Goal: Task Accomplishment & Management: Manage account settings

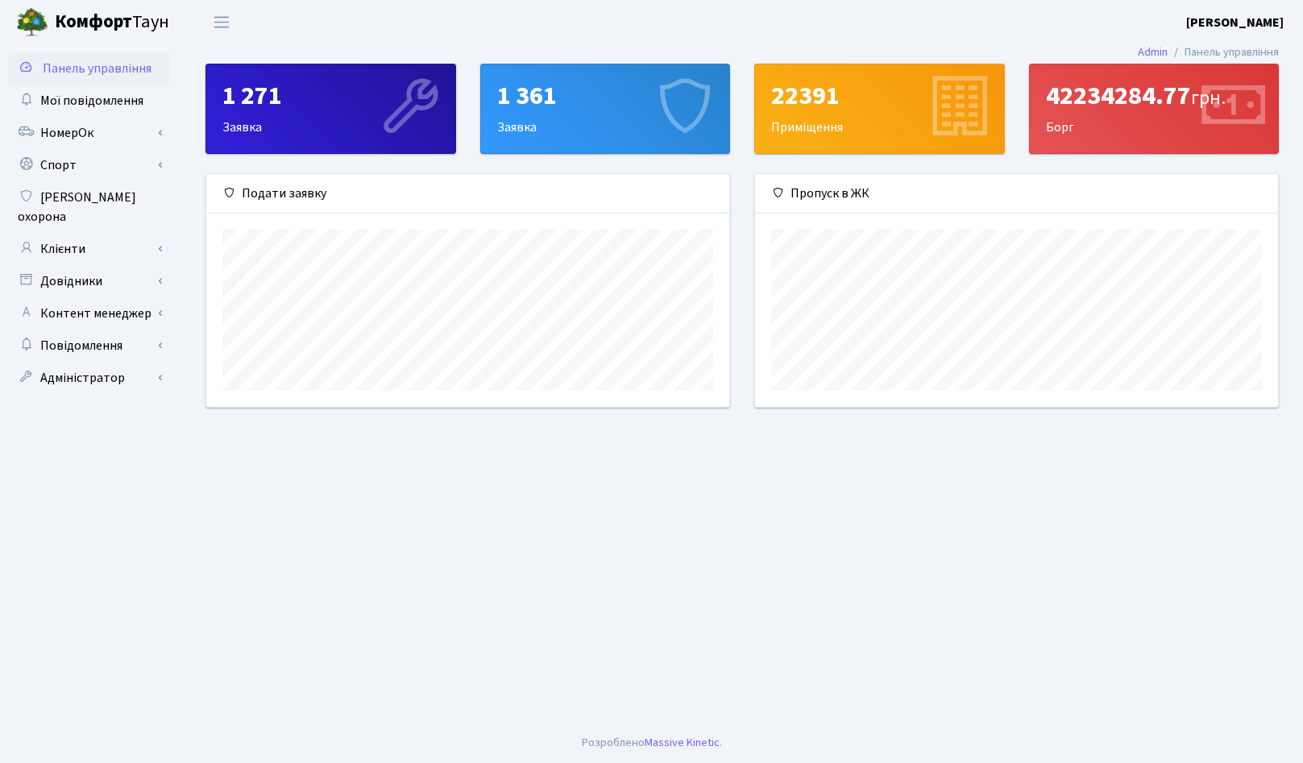
scroll to position [805703, 805413]
click at [599, 633] on main "Admin Панель управління 1 271 Заявка 1 361 Заявка 22391 Приміщення 42234284.77 …" at bounding box center [742, 383] width 1122 height 679
click at [595, 587] on main "Admin Панель управління 1 271 Заявка 1 361 Заявка 22391 Приміщення 42234284.77 …" at bounding box center [742, 383] width 1122 height 679
click at [475, 562] on main "Admin Панель управління 1 271 Заявка 1 361 Заявка 22391 Приміщення 42234284.77 …" at bounding box center [742, 383] width 1122 height 679
click at [725, 633] on main "Admin Панель управління 1 271 Заявка 1 361 Заявка 22391 Приміщення 42234284.77 …" at bounding box center [742, 383] width 1122 height 679
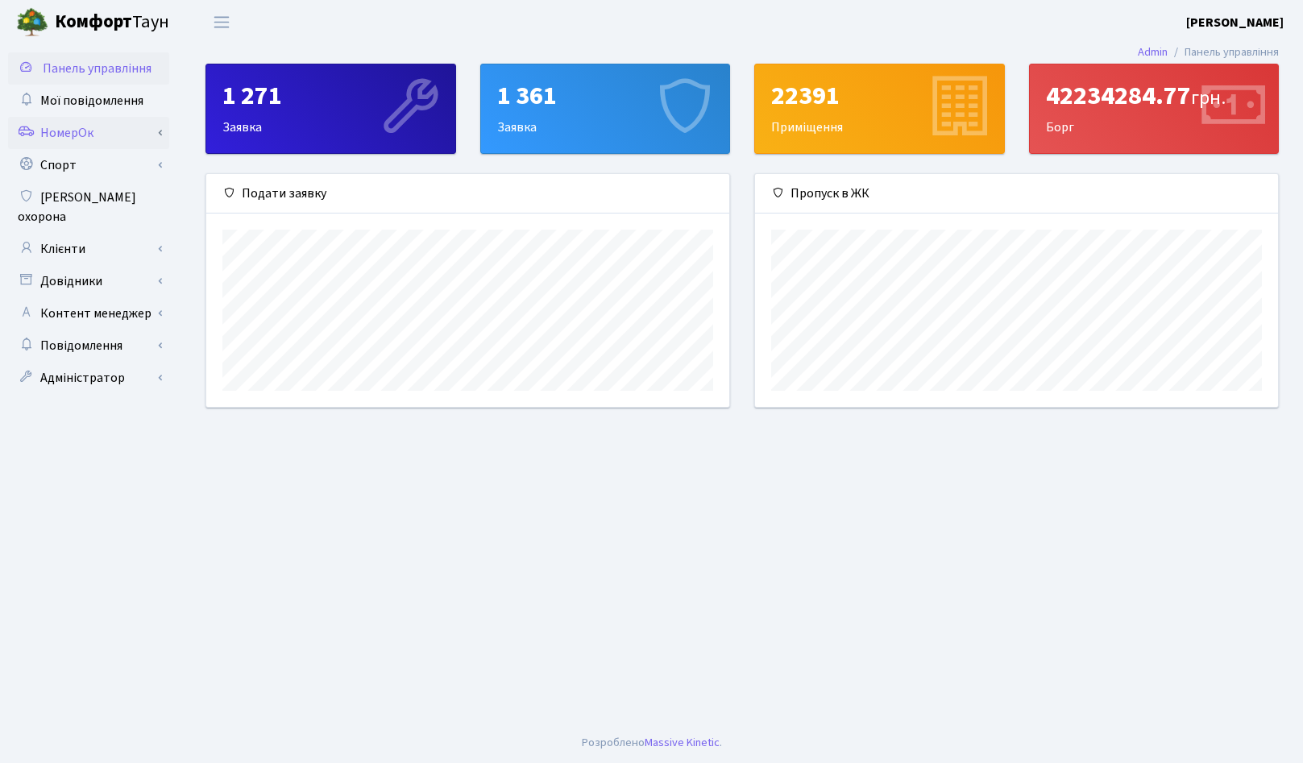
click at [102, 131] on link "НомерОк" at bounding box center [88, 133] width 161 height 32
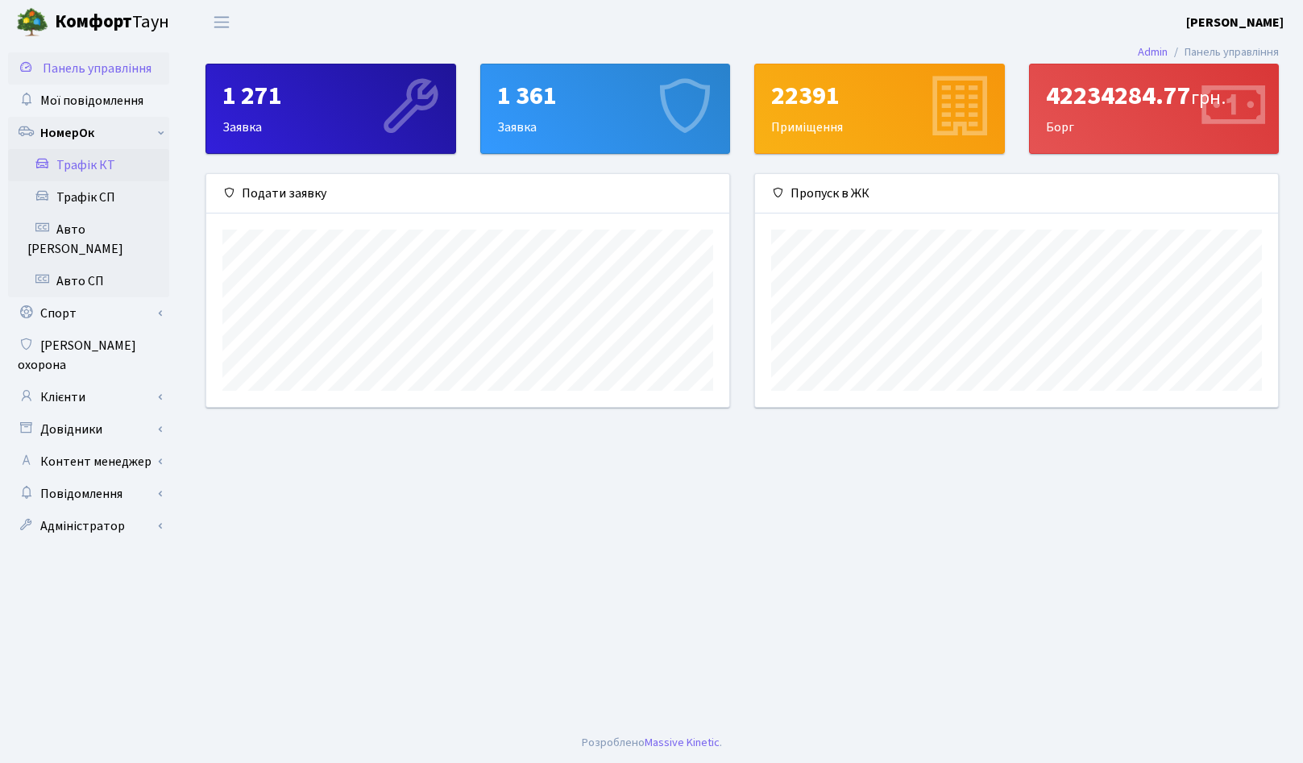
click at [93, 164] on link "Трафік КТ" at bounding box center [88, 165] width 161 height 32
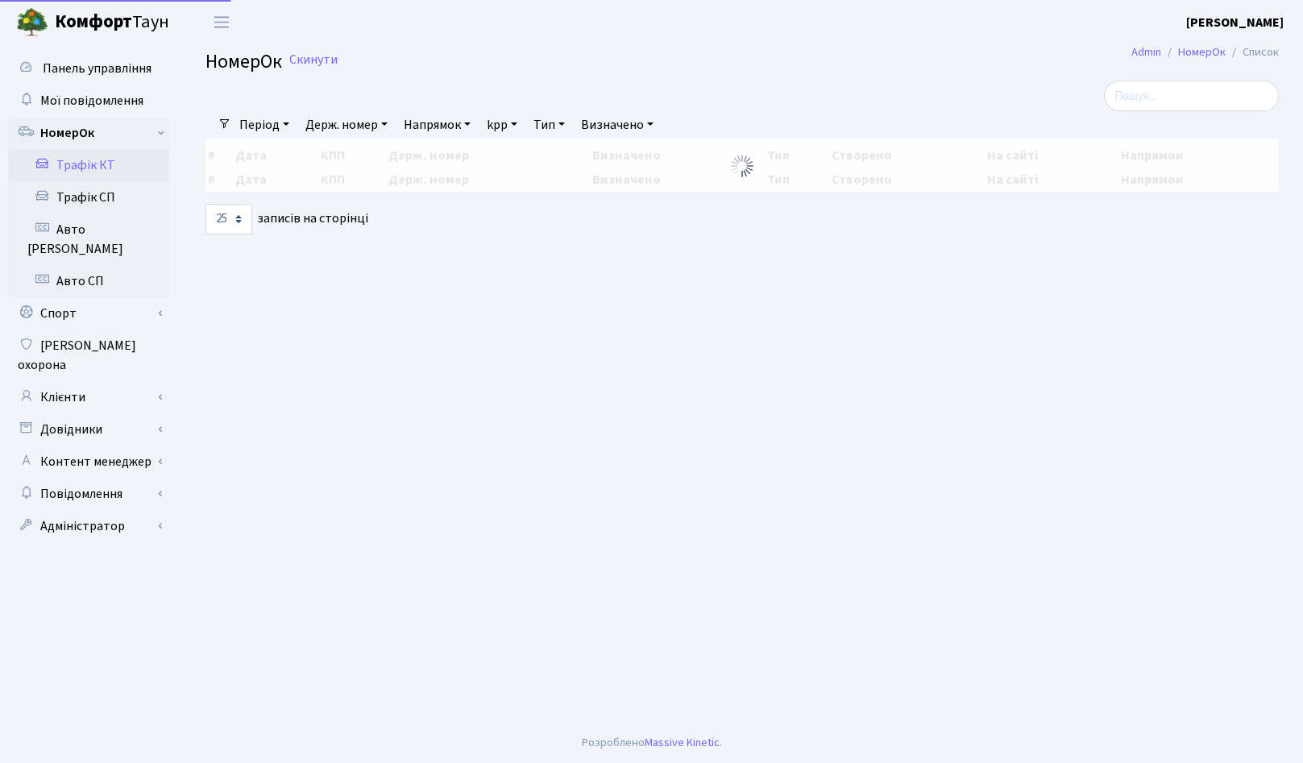
select select "25"
click at [1157, 105] on input "search" at bounding box center [1191, 96] width 175 height 31
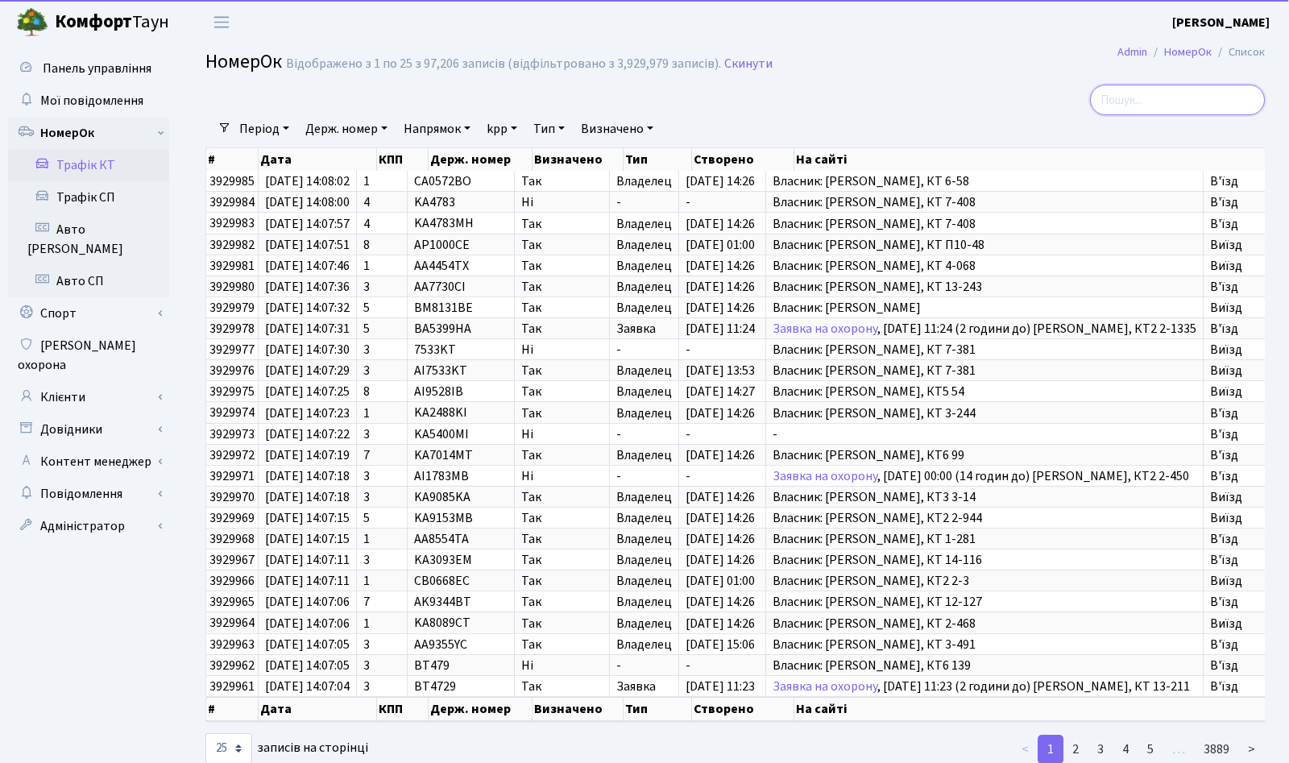
click at [1135, 98] on input "search" at bounding box center [1177, 100] width 175 height 31
paste input "AA6363EK Now"
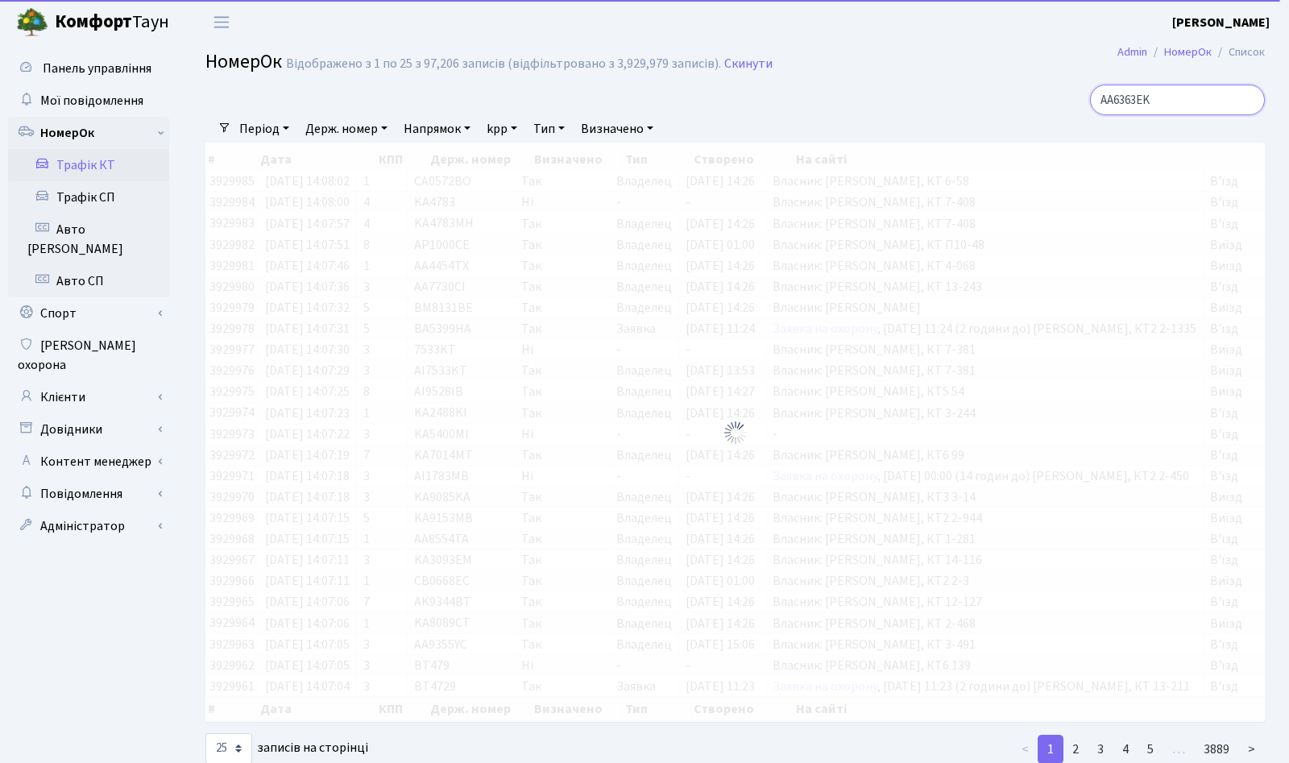
type input "AA6363EK"
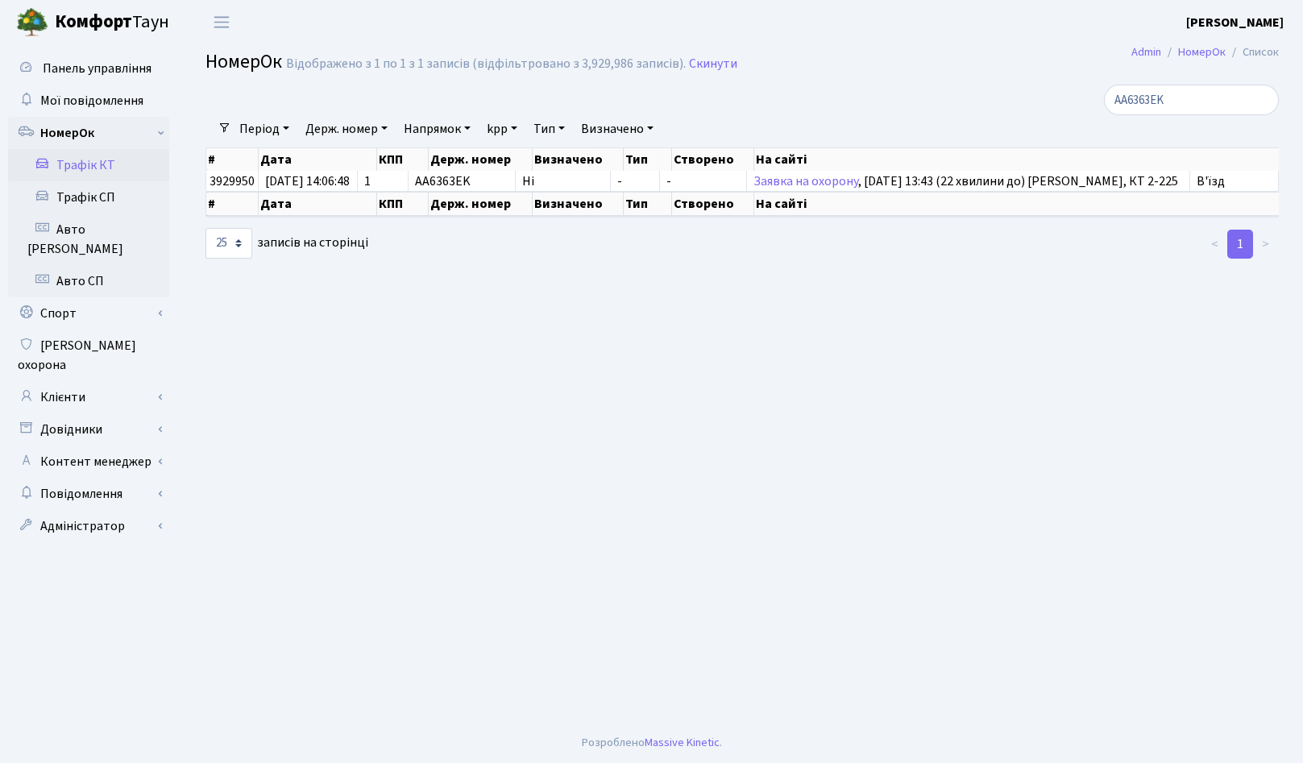
click at [661, 429] on main "Admin НомерОк Список НомерОк Відображено з 1 по 1 з 1 записів (відфільтровано з…" at bounding box center [742, 383] width 1122 height 679
click at [853, 462] on main "Admin НомерОк Список НомерОк Відображено з 1 по 1 з 1 записів (відфільтровано з…" at bounding box center [742, 383] width 1122 height 679
click at [871, 535] on main "Admin НомерОк Список НомерОк Відображено з 1 по 1 з 1 записів (відфільтровано з…" at bounding box center [742, 383] width 1122 height 679
click at [503, 407] on main "Admin НомерОк Список НомерОк Відображено з 1 по 1 з 1 записів (відфільтровано з…" at bounding box center [742, 383] width 1122 height 679
click at [492, 361] on main "Admin НомерОк Список НомерОк Відображено з 1 по 1 з 1 записів (відфільтровано з…" at bounding box center [742, 383] width 1122 height 679
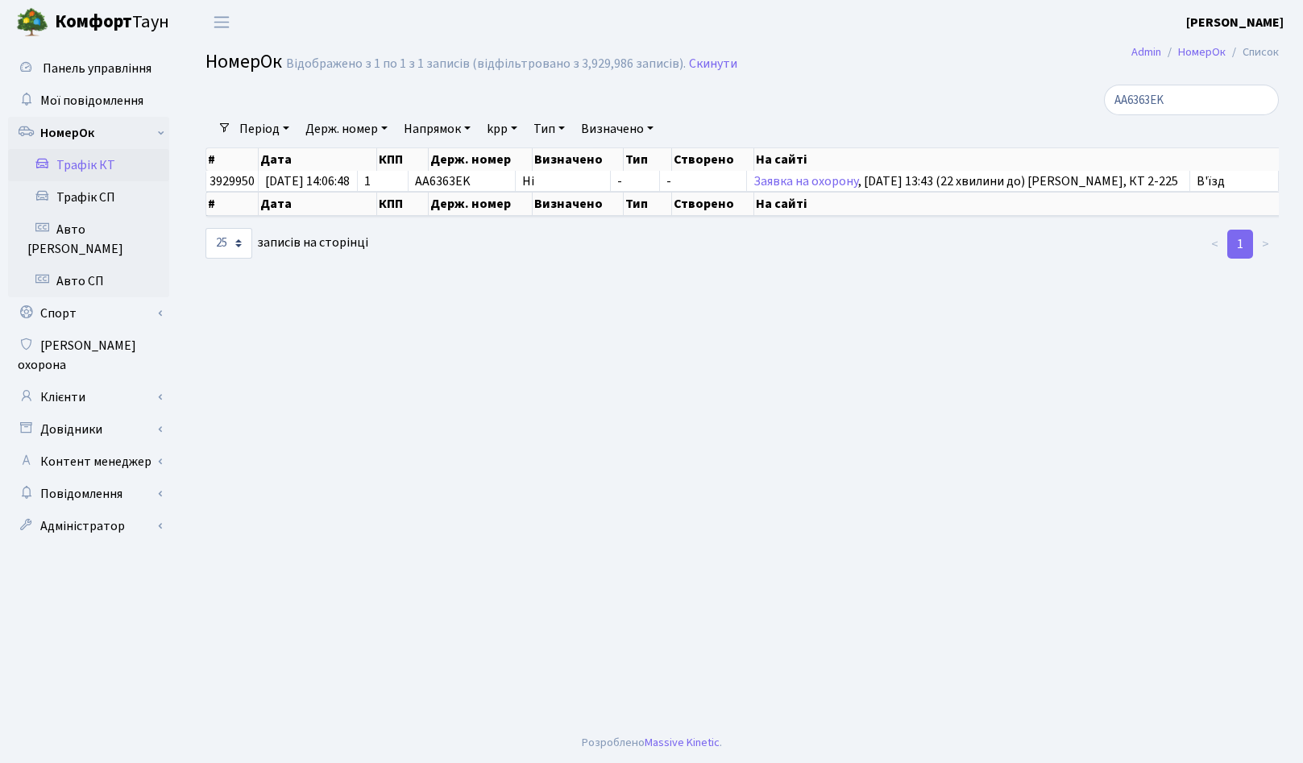
click at [654, 440] on main "Admin НомерОк Список НомерОк Відображено з 1 по 1 з 1 записів (відфільтровано з…" at bounding box center [742, 383] width 1122 height 679
click at [89, 226] on link "Авто [PERSON_NAME]" at bounding box center [88, 240] width 161 height 52
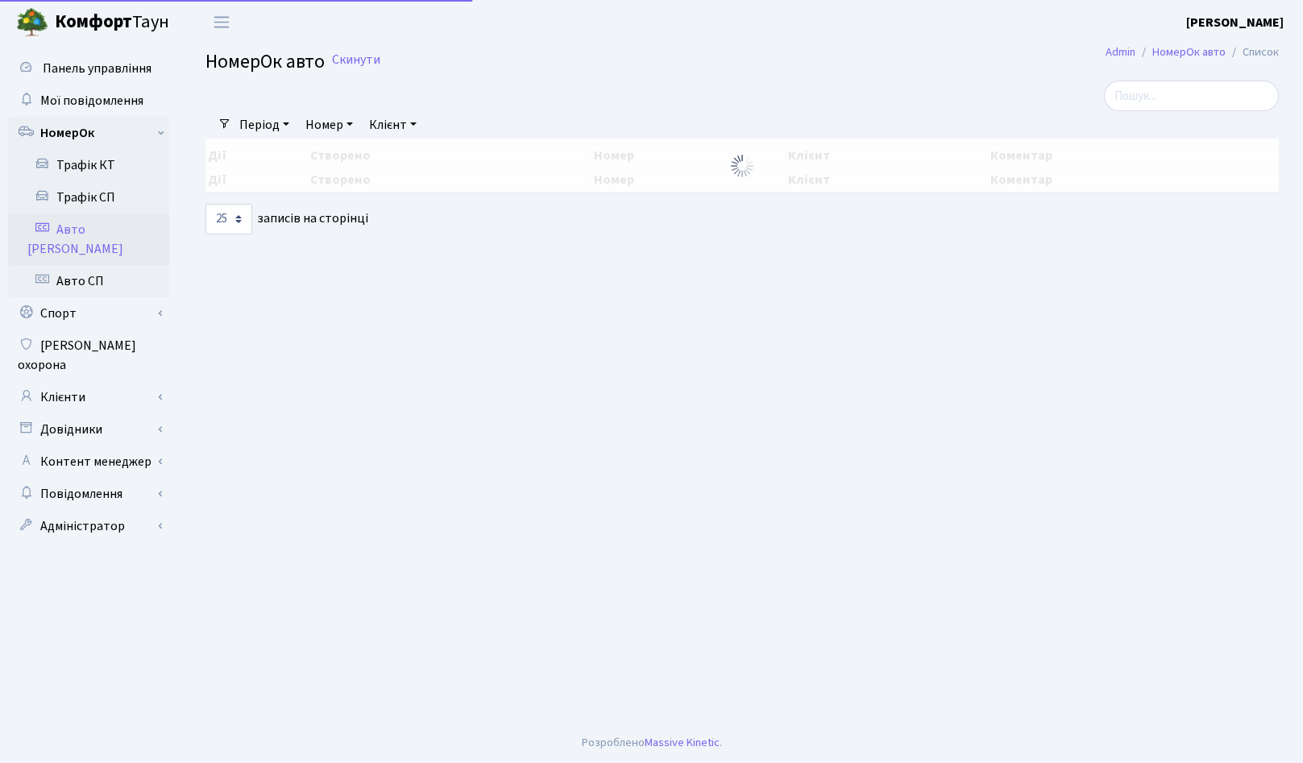
select select "25"
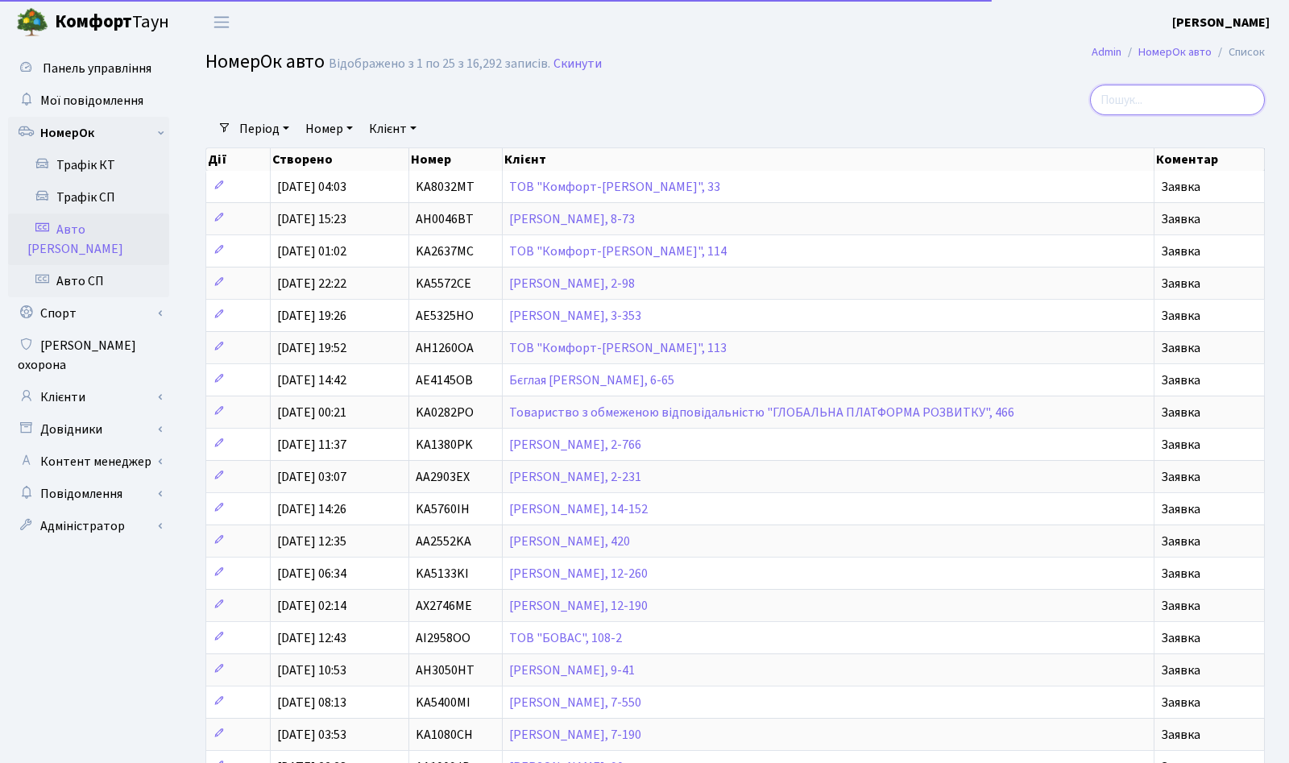
click at [1211, 102] on input "search" at bounding box center [1177, 100] width 175 height 31
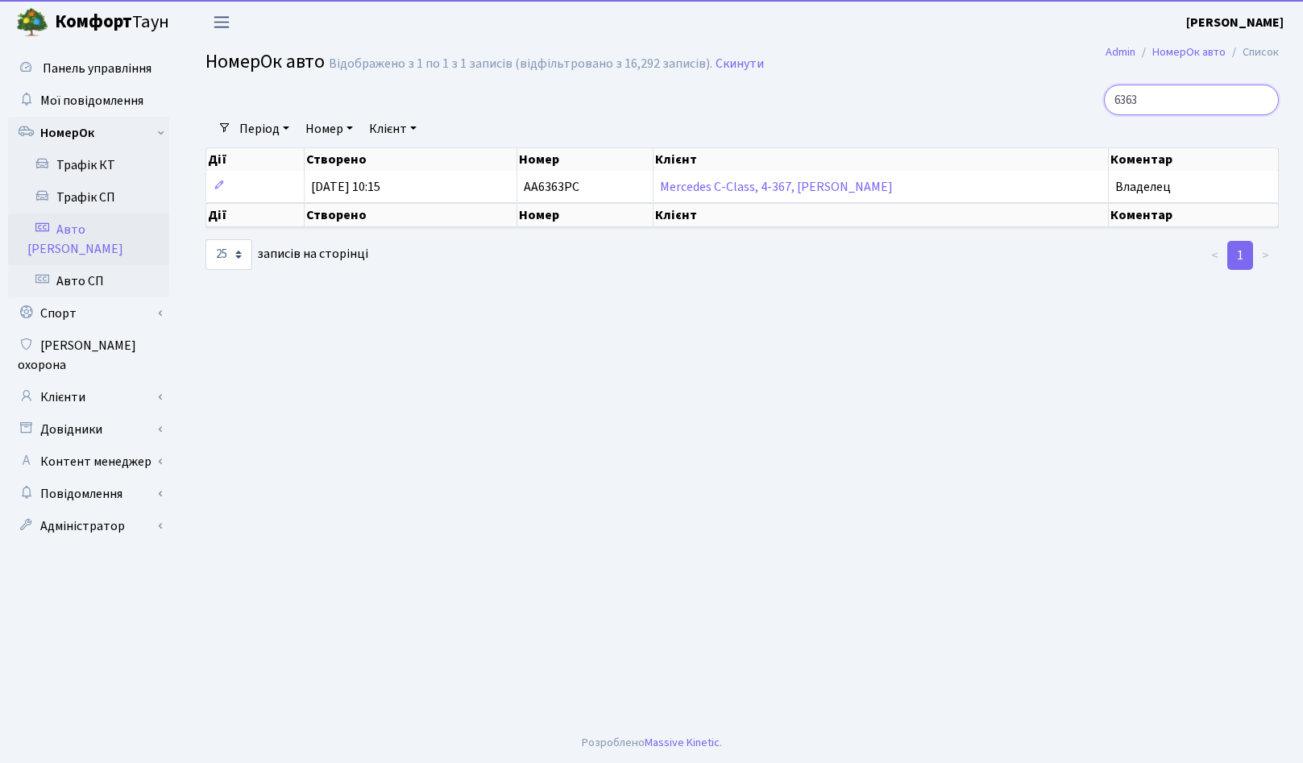
type input "6363"
click at [227, 20] on span "Переключити навігацію" at bounding box center [222, 22] width 24 height 19
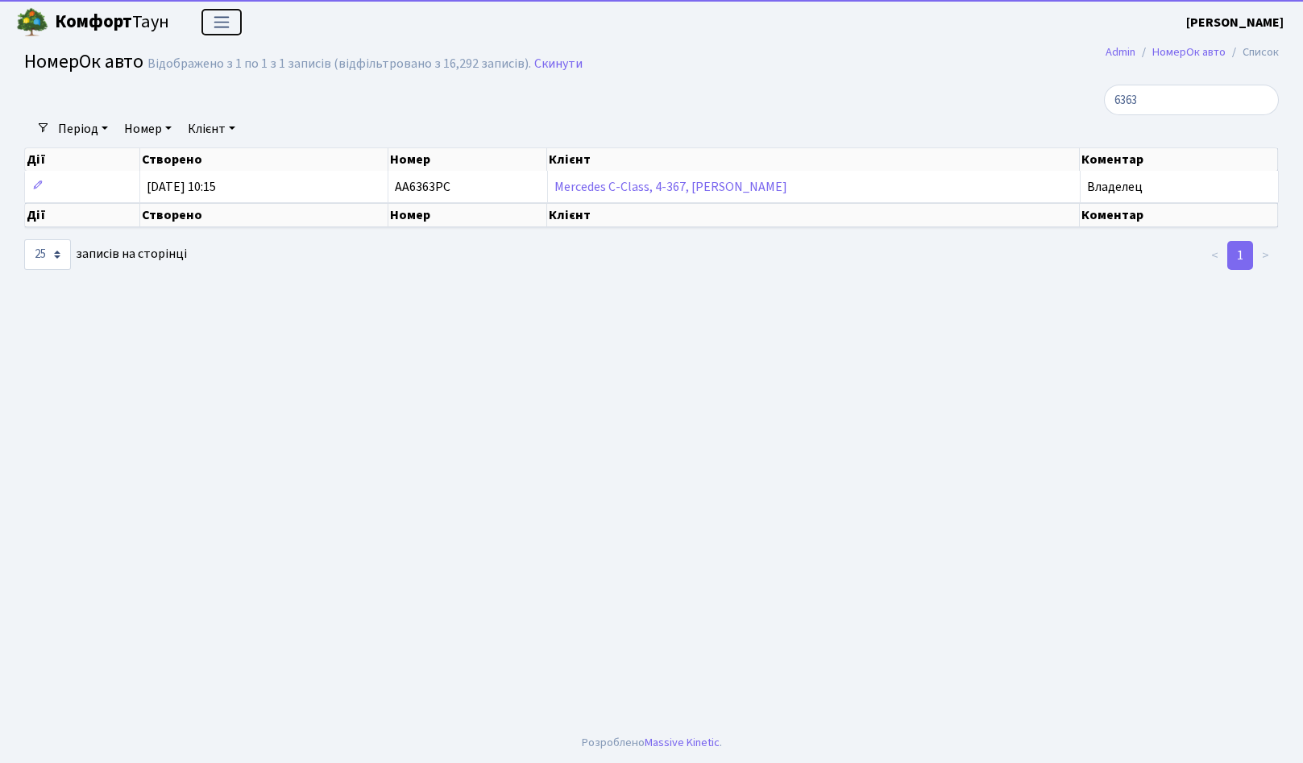
click at [227, 20] on span "Переключити навігацію" at bounding box center [222, 22] width 24 height 19
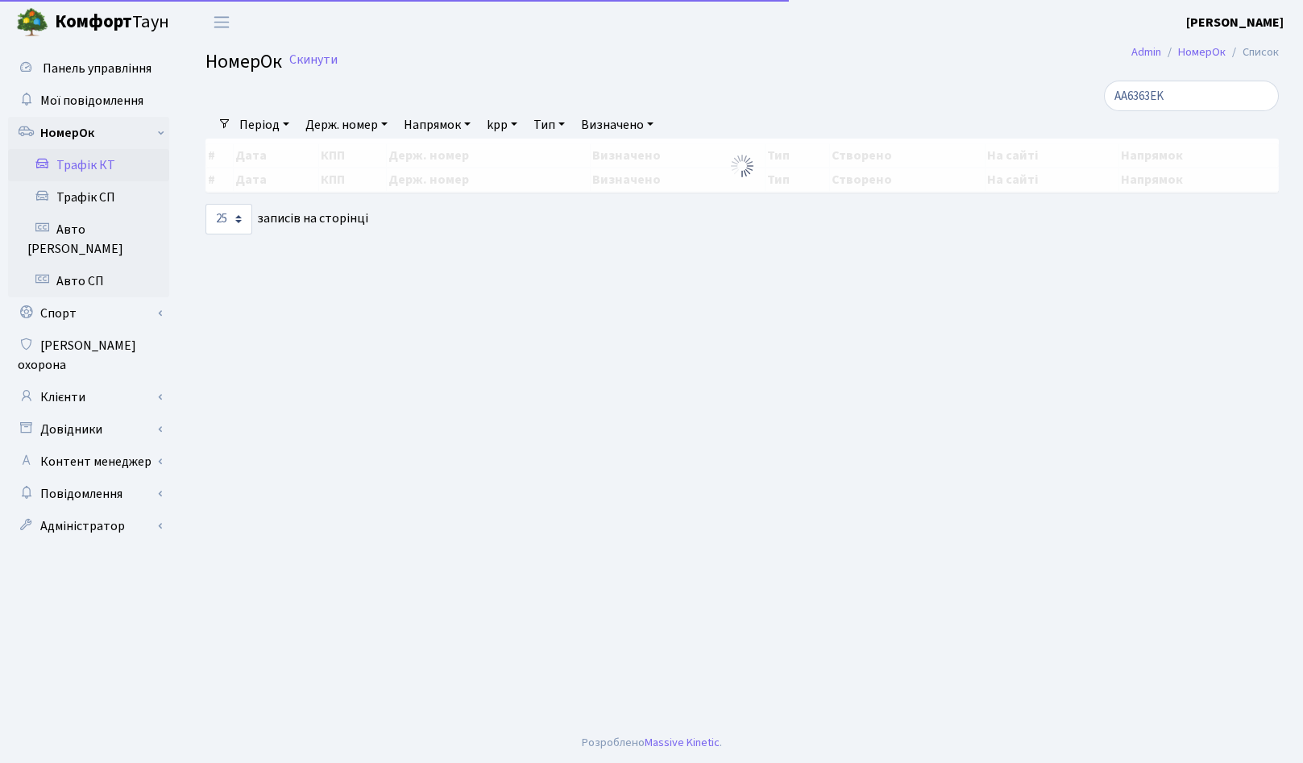
select select "25"
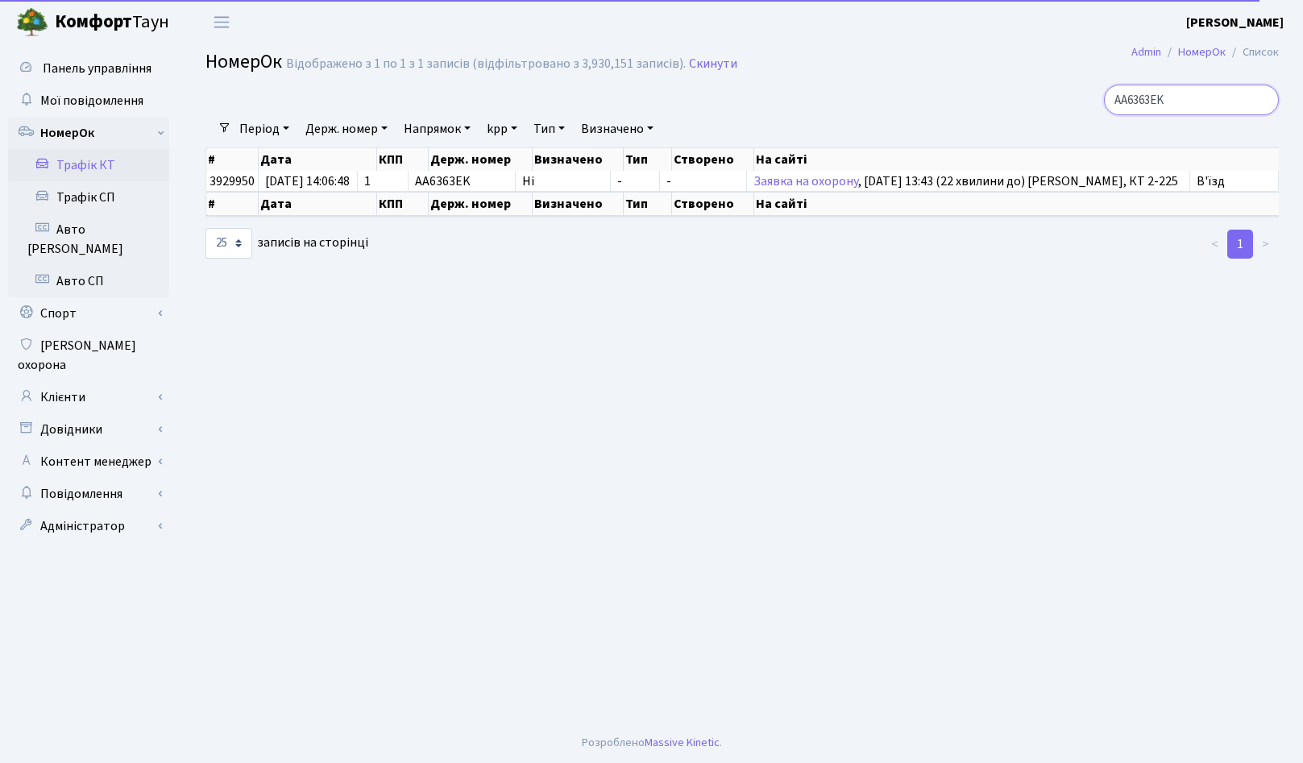
drag, startPoint x: 1206, startPoint y: 89, endPoint x: 965, endPoint y: 93, distance: 241.8
click at [1104, 93] on input "AA6363EK" at bounding box center [1191, 100] width 175 height 31
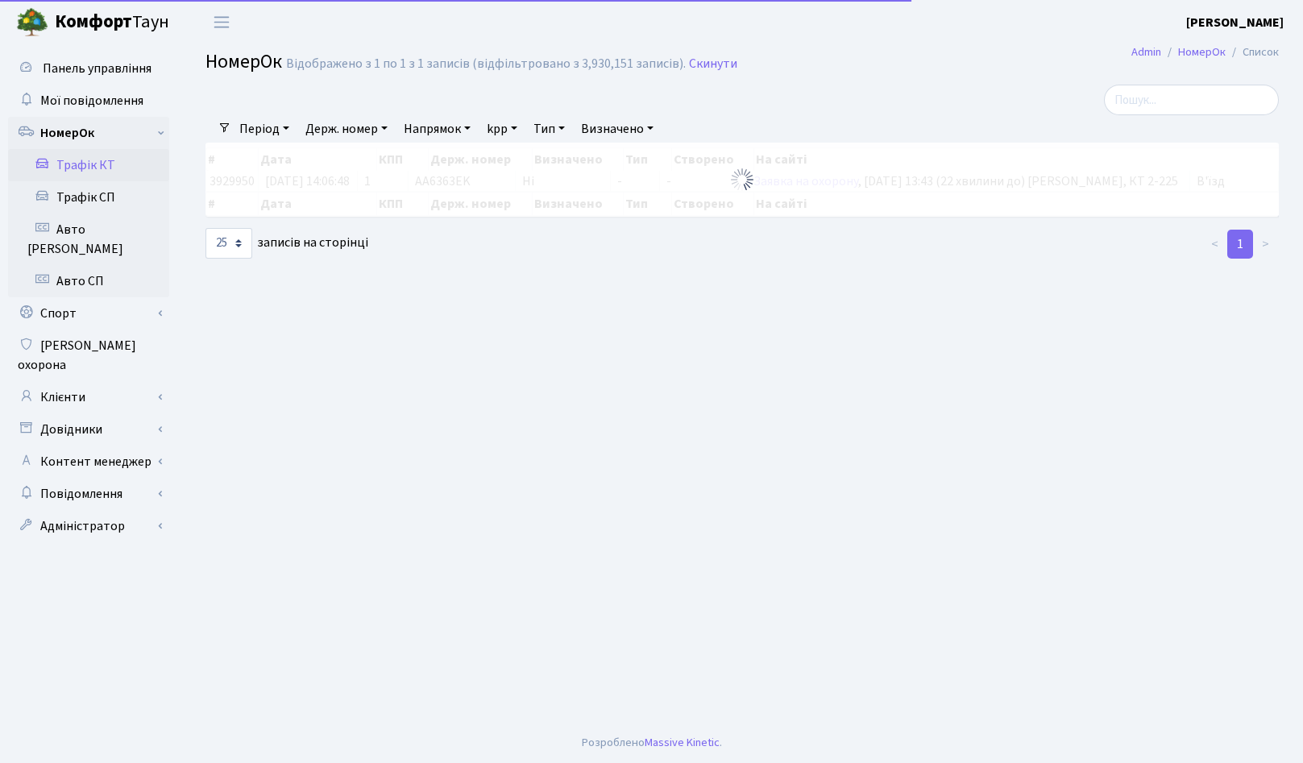
click at [496, 411] on main "Admin НомерОк Список НомерОк Відображено з 1 по 1 з 1 записів (відфільтровано з…" at bounding box center [742, 383] width 1122 height 679
click at [77, 381] on link "Клієнти" at bounding box center [88, 397] width 161 height 32
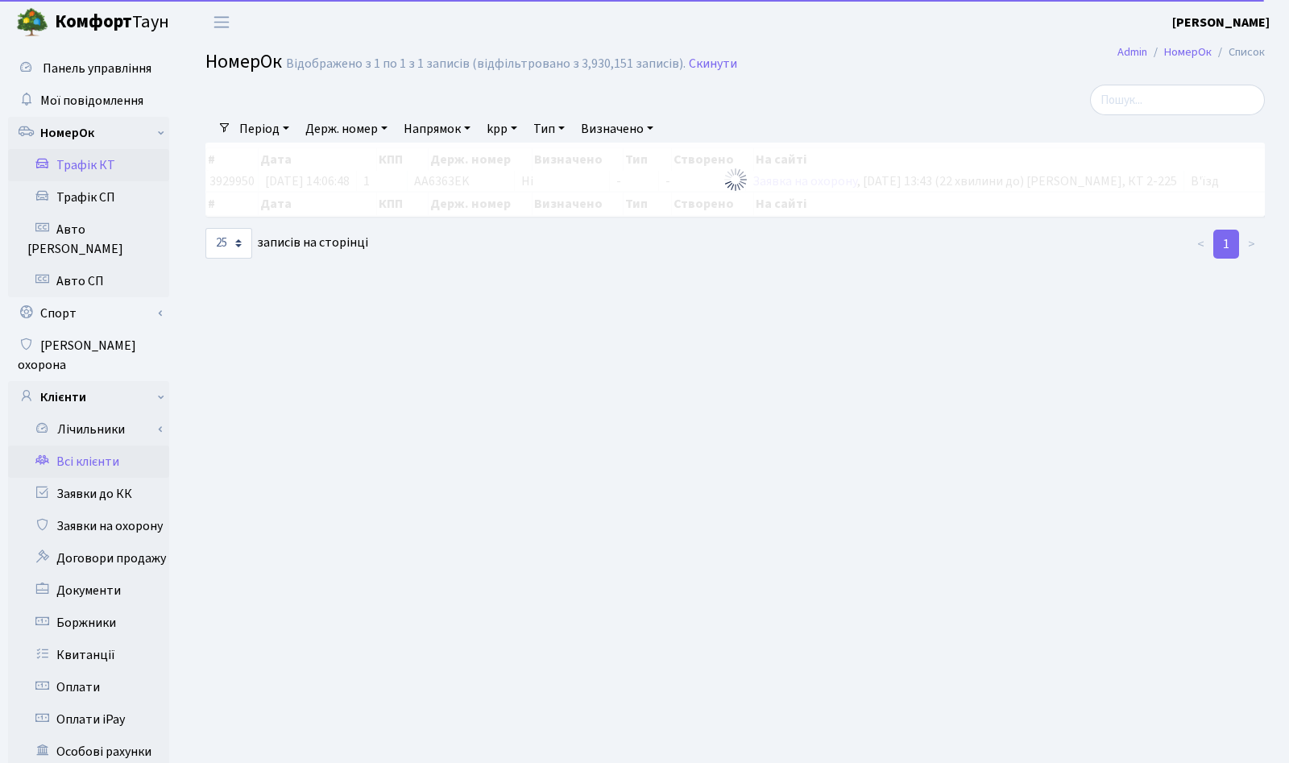
click at [102, 446] on link "Всі клієнти" at bounding box center [88, 462] width 161 height 32
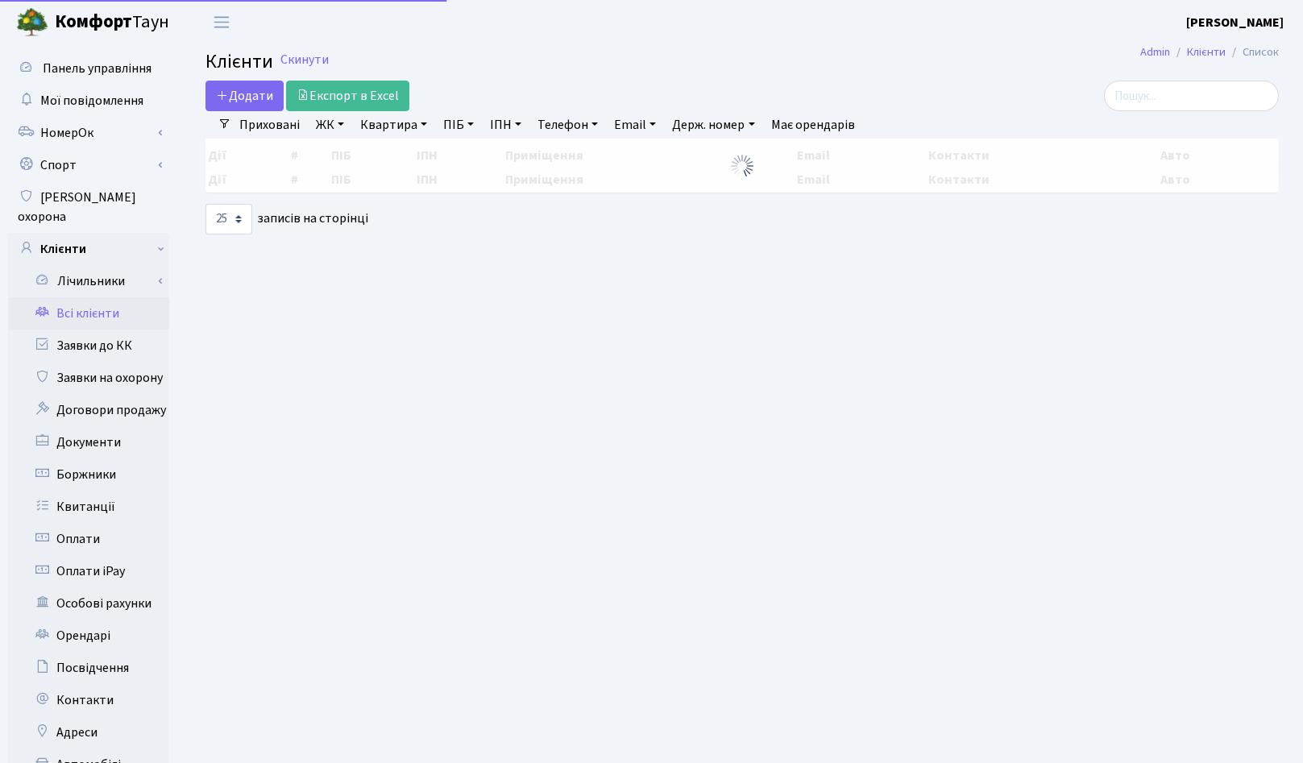
select select "25"
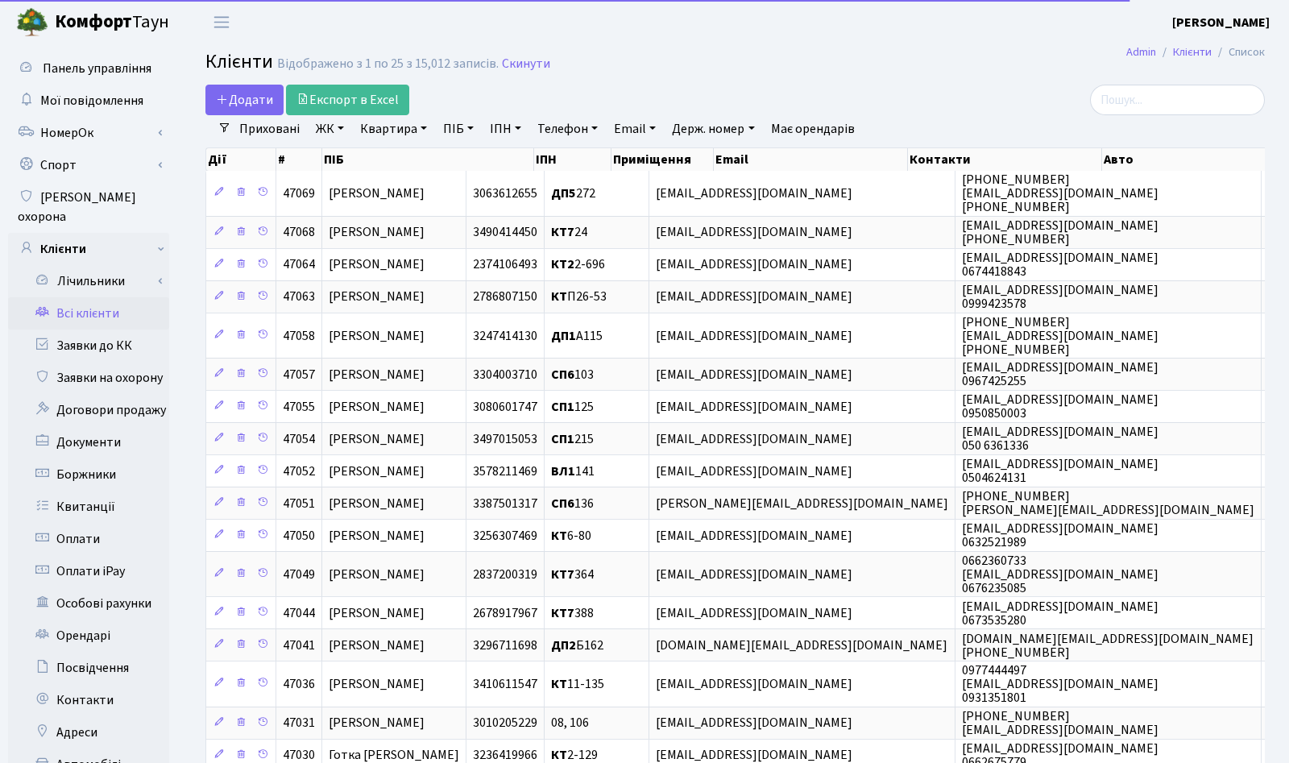
click at [420, 131] on link "Квартира" at bounding box center [394, 128] width 80 height 27
type input "2-225"
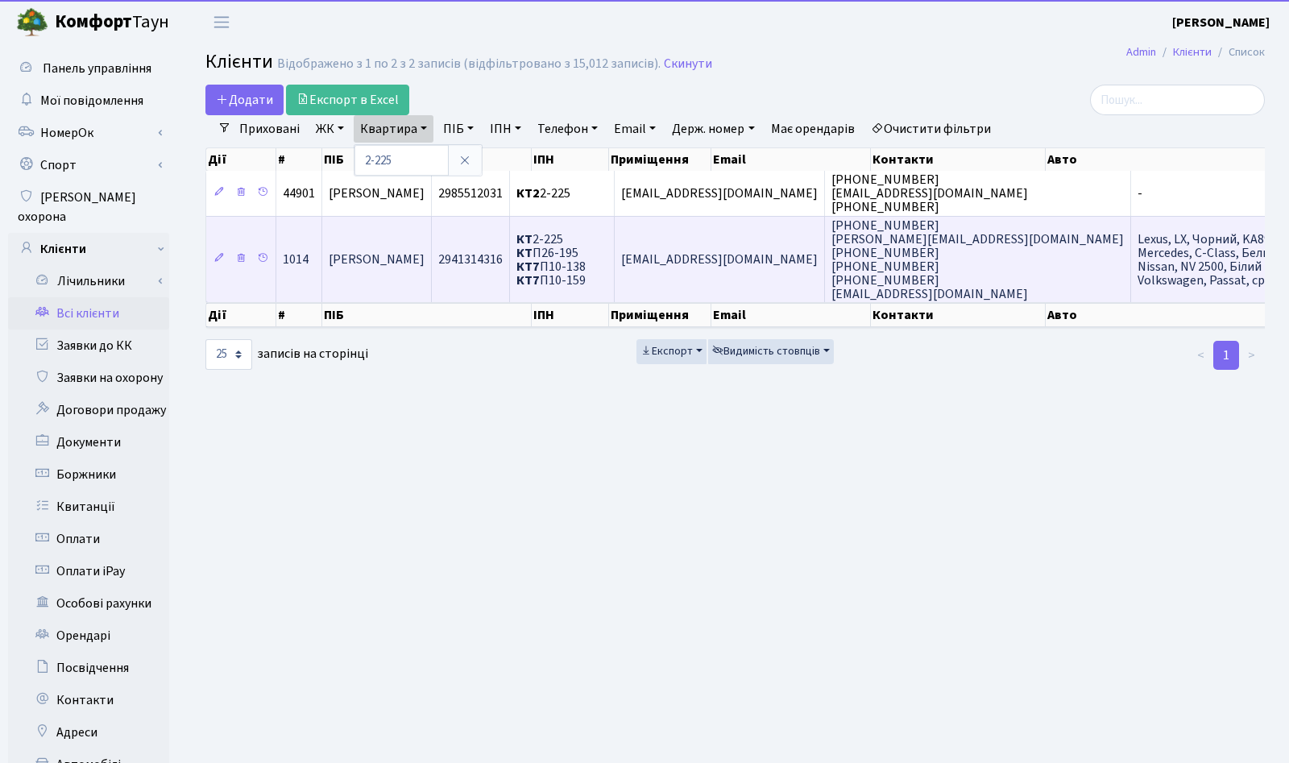
click at [417, 266] on span "[PERSON_NAME] [PERSON_NAME]" at bounding box center [377, 260] width 96 height 18
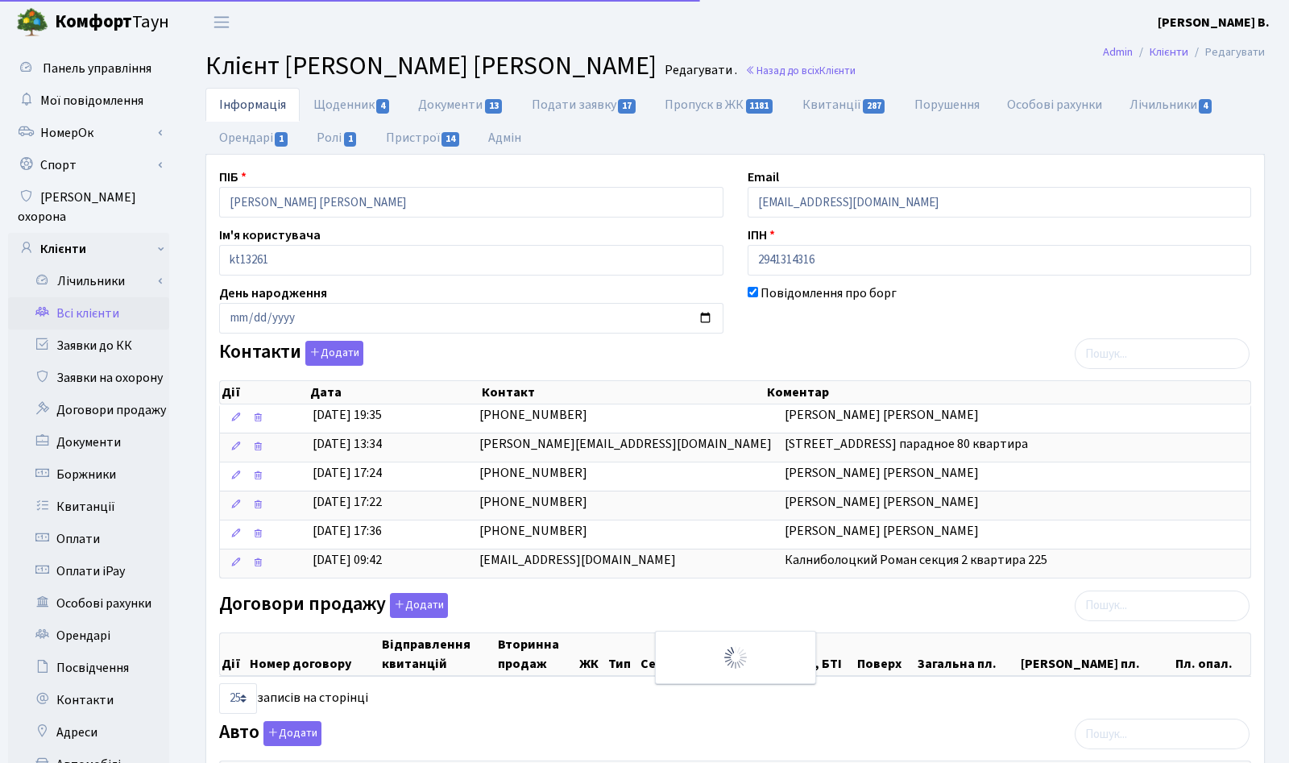
select select "25"
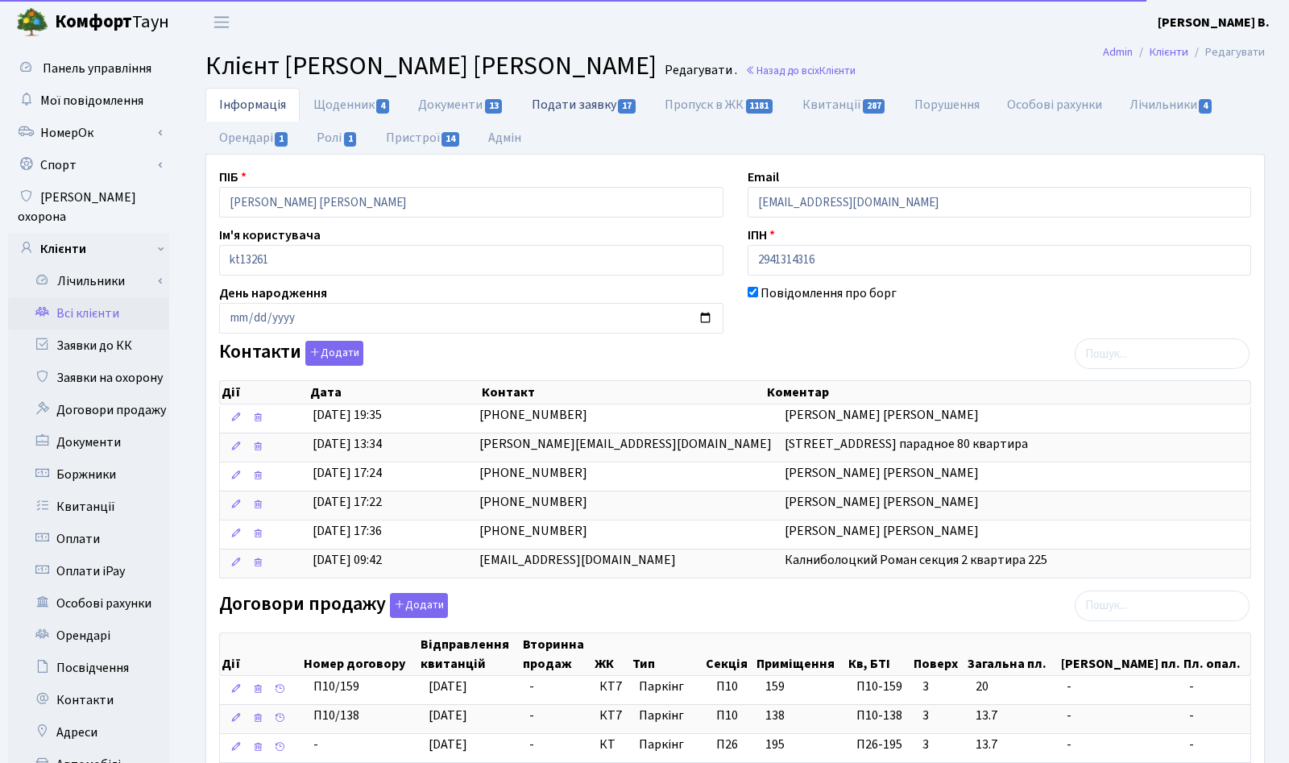
click at [600, 101] on link "Подати заявку 17" at bounding box center [584, 104] width 133 height 33
select select "25"
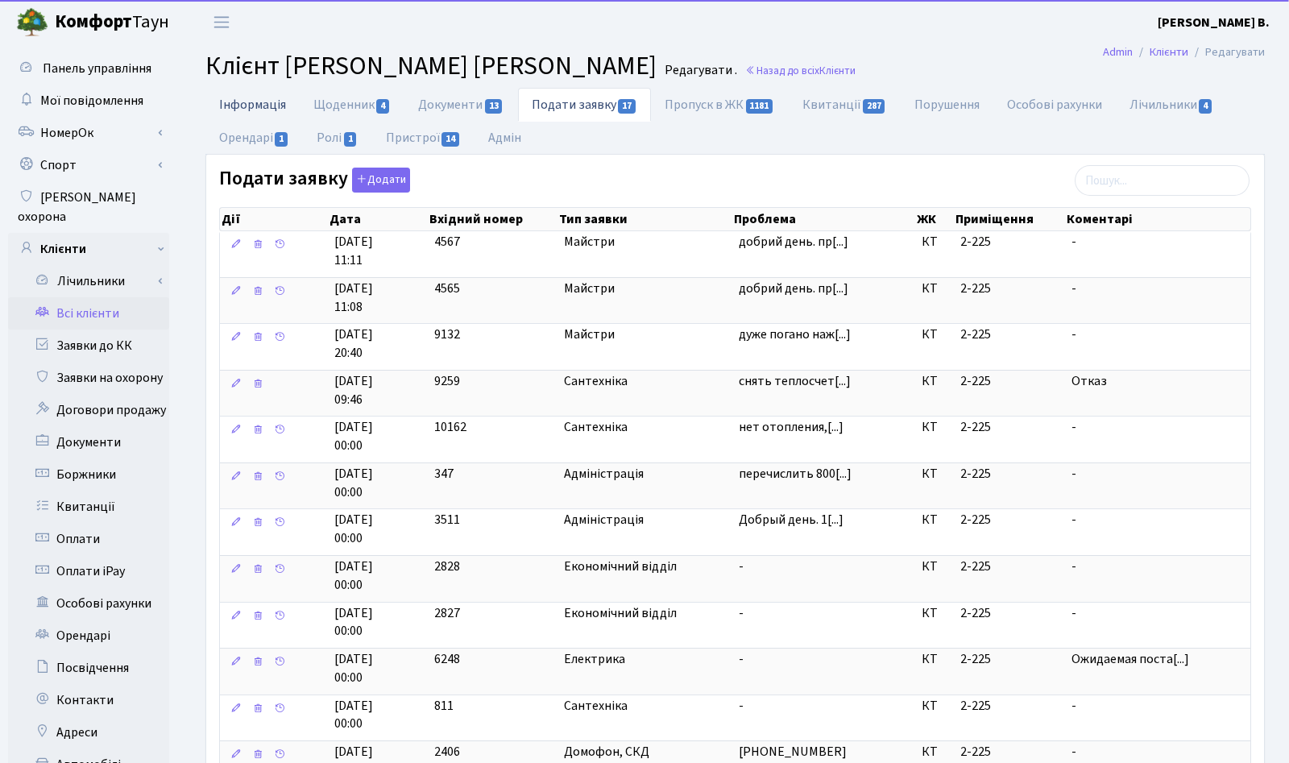
click at [242, 94] on link "Інформація" at bounding box center [253, 104] width 94 height 33
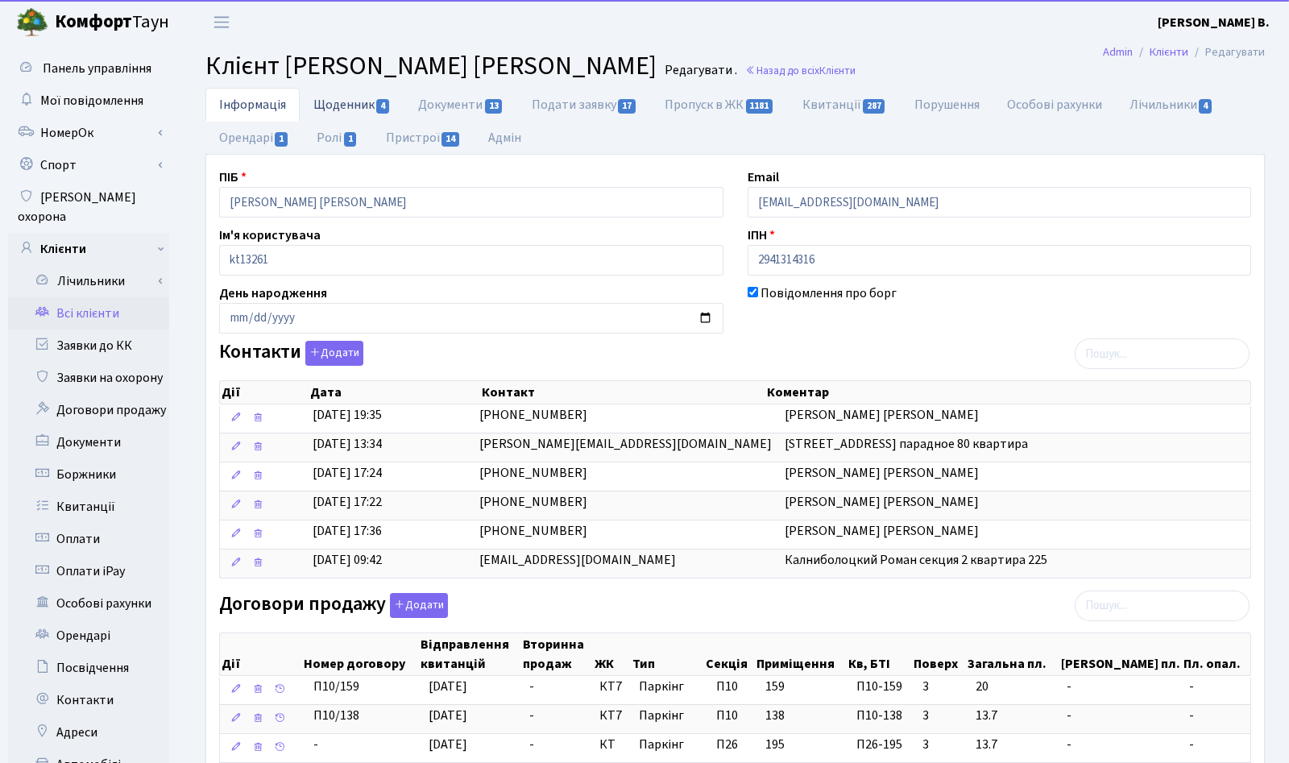
click at [355, 96] on link "Щоденник 4" at bounding box center [352, 104] width 105 height 33
select select "25"
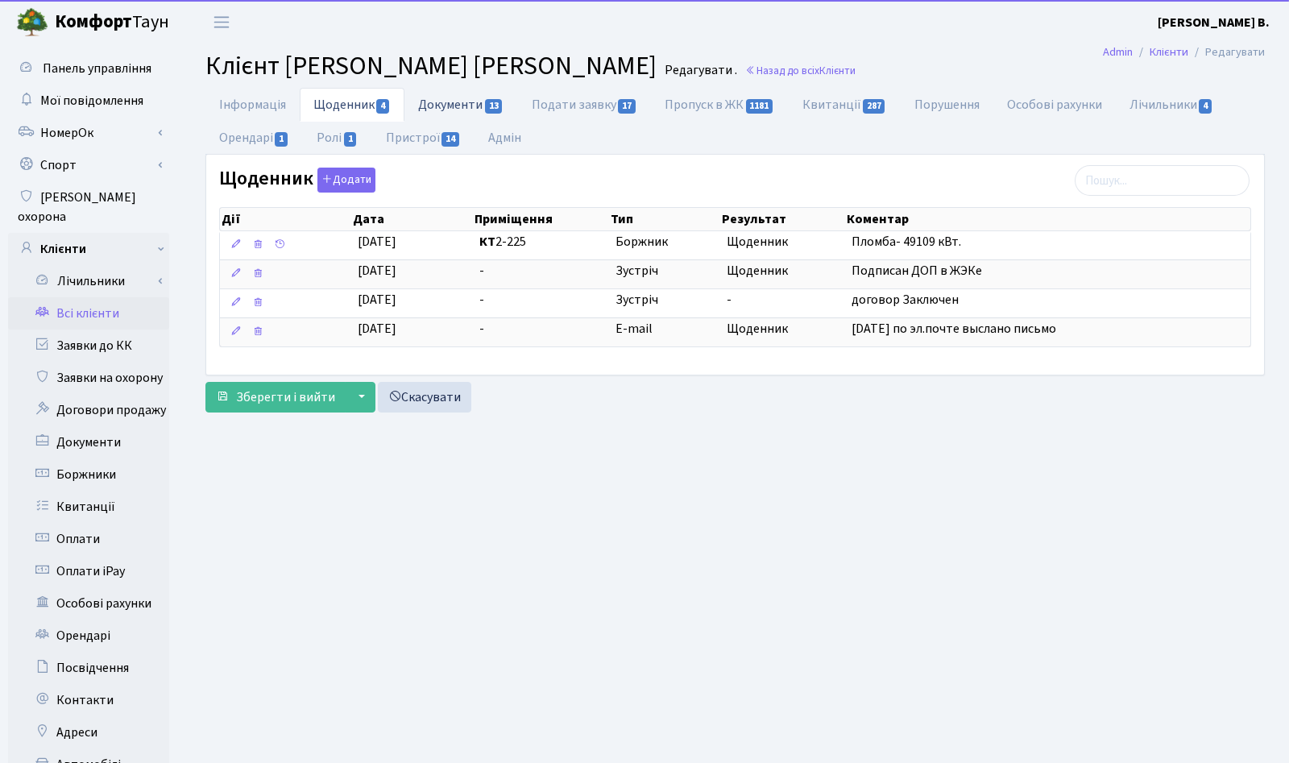
click at [459, 100] on link "Документи 13" at bounding box center [461, 104] width 113 height 33
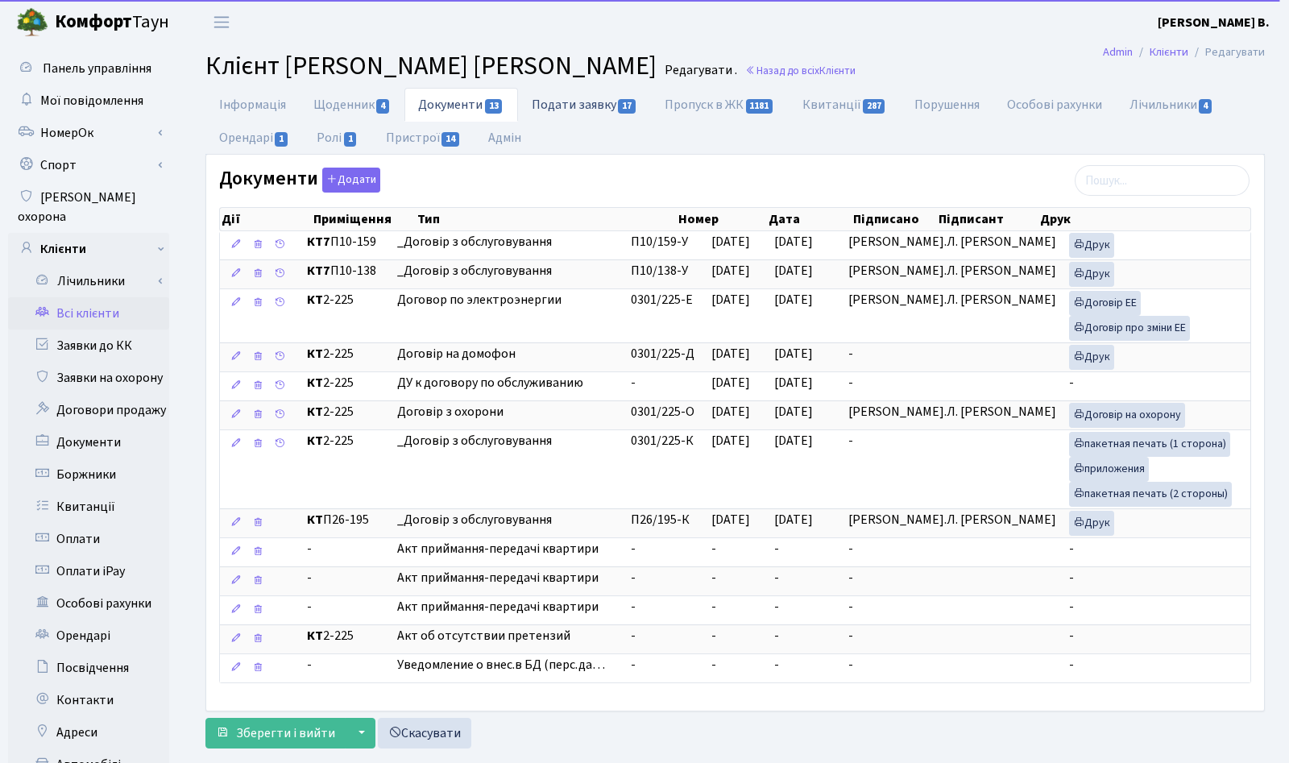
click at [579, 100] on link "Подати заявку 17" at bounding box center [584, 104] width 133 height 33
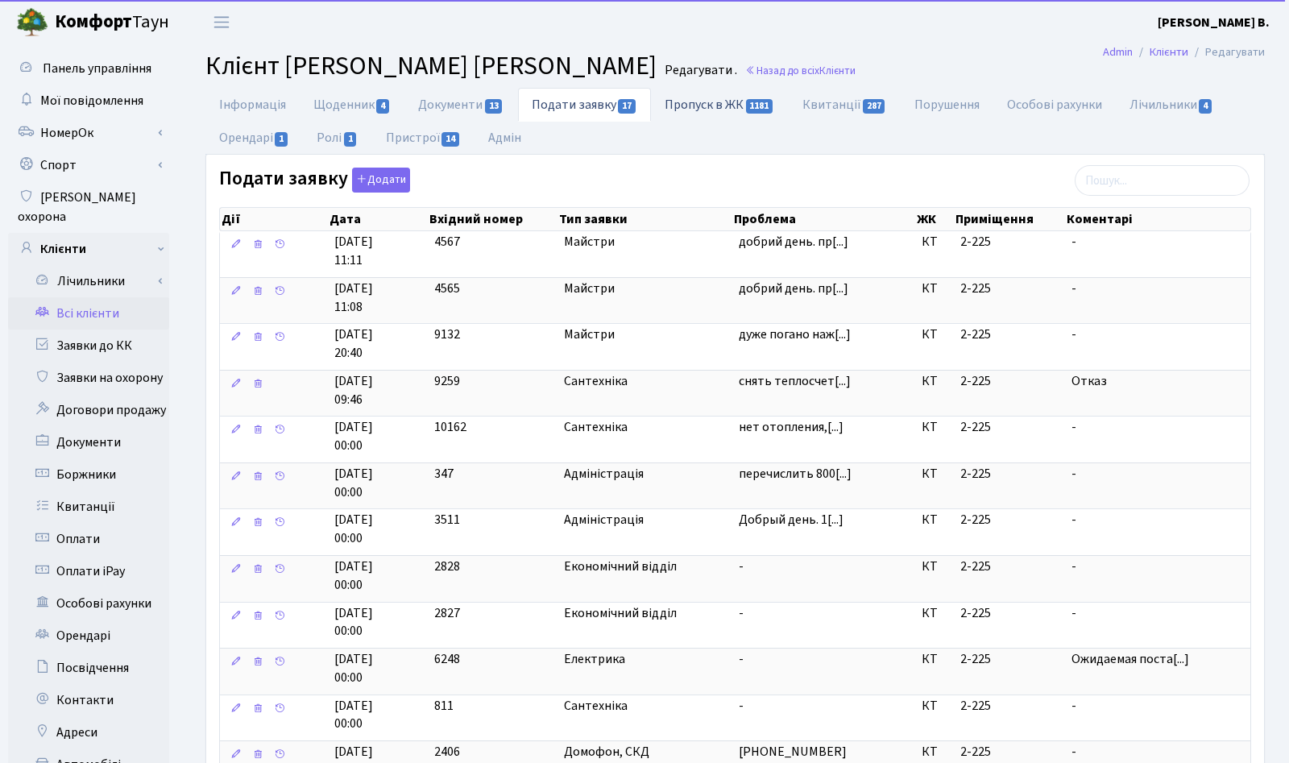
click at [699, 105] on link "Пропуск в ЖК 1181" at bounding box center [719, 104] width 137 height 33
select select "25"
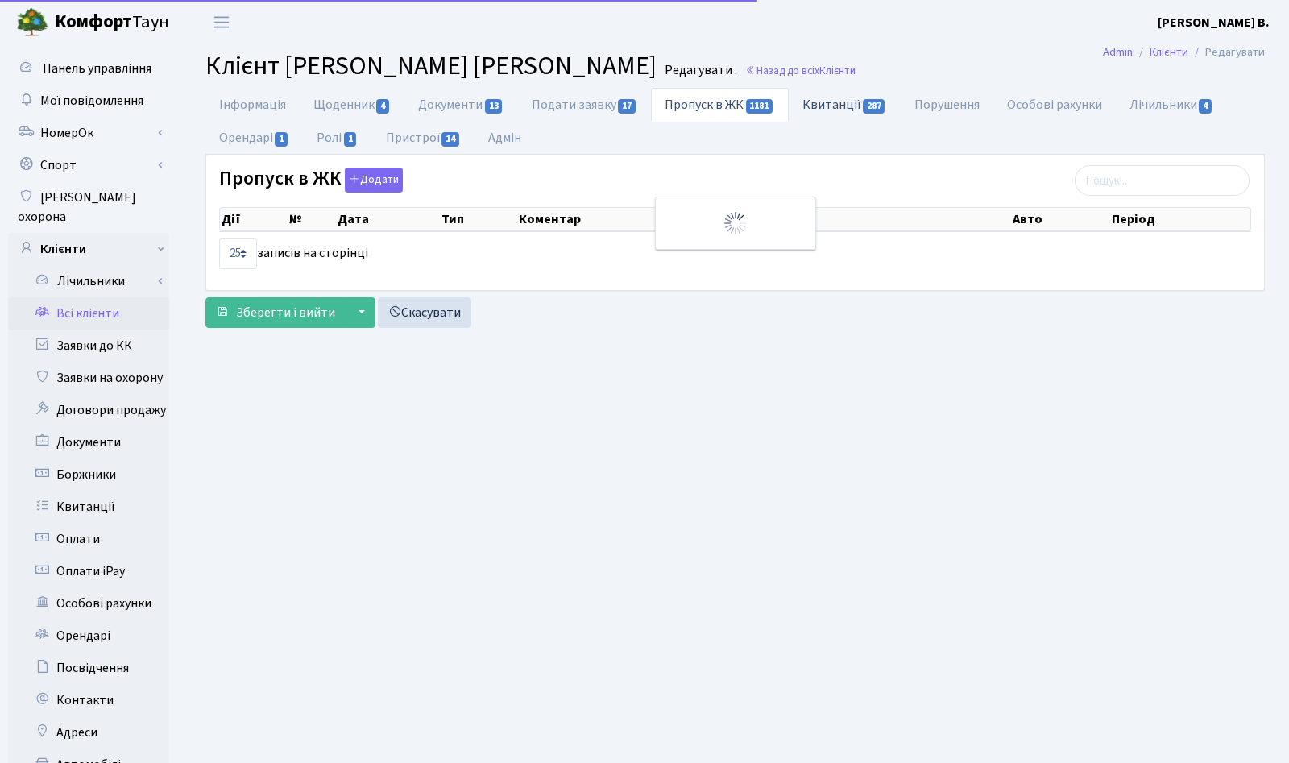
drag, startPoint x: 824, startPoint y: 103, endPoint x: 878, endPoint y: 114, distance: 55.0
click at [825, 103] on link "Квитанції 287" at bounding box center [845, 104] width 112 height 33
select select "25"
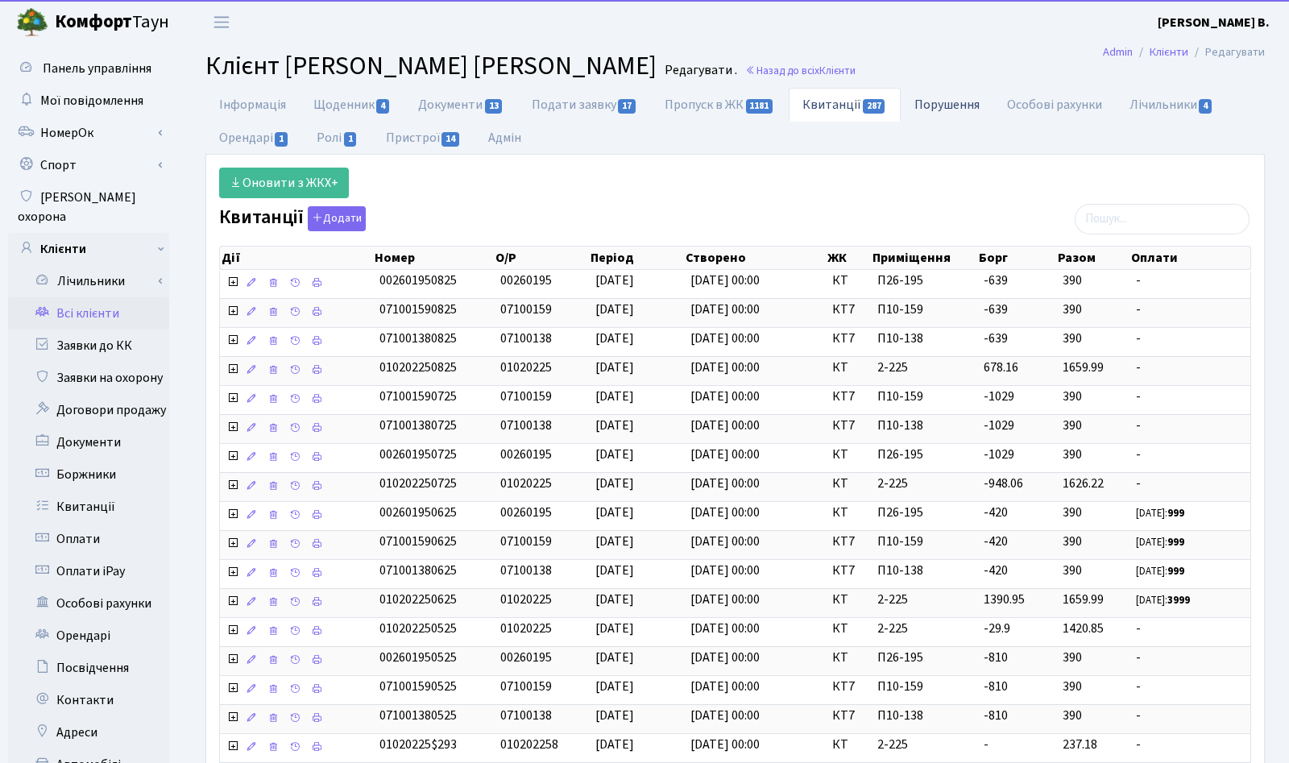
click at [988, 90] on link "Порушення" at bounding box center [947, 104] width 93 height 33
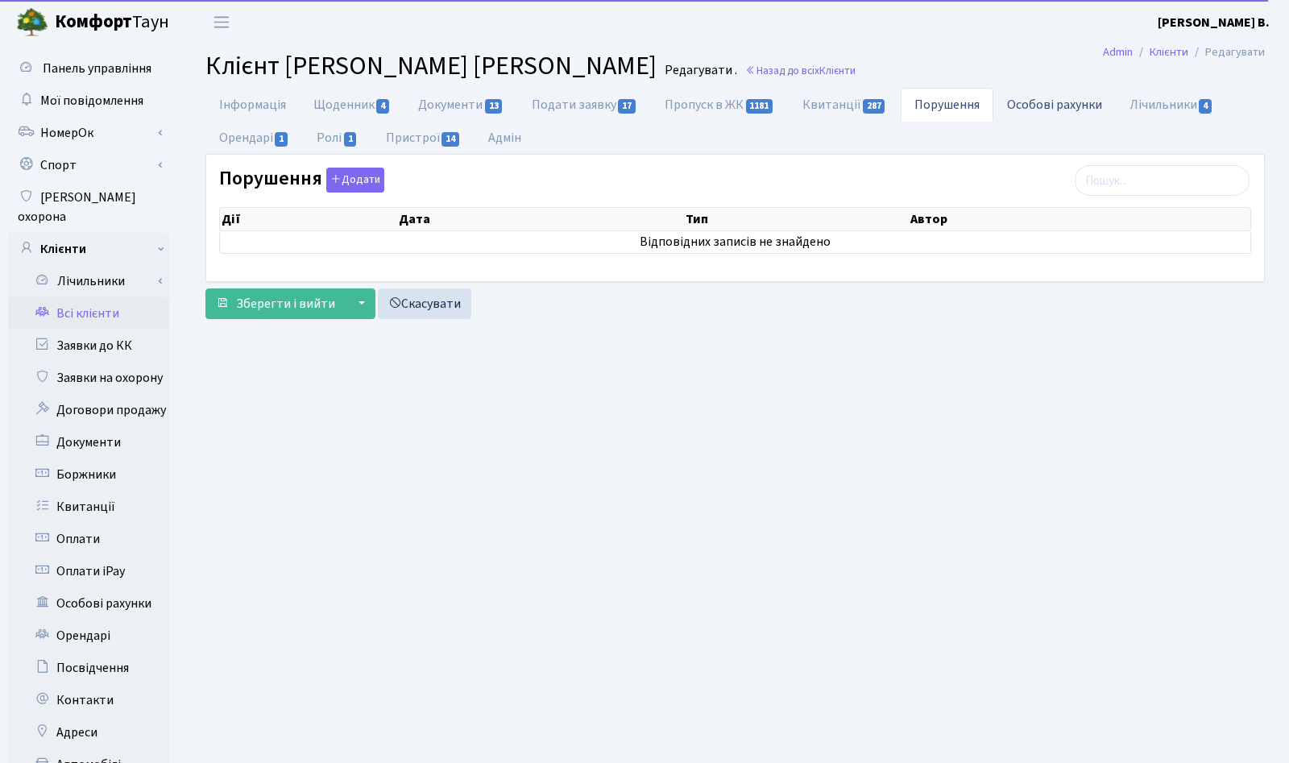
click at [1082, 104] on link "Особові рахунки" at bounding box center [1055, 104] width 123 height 33
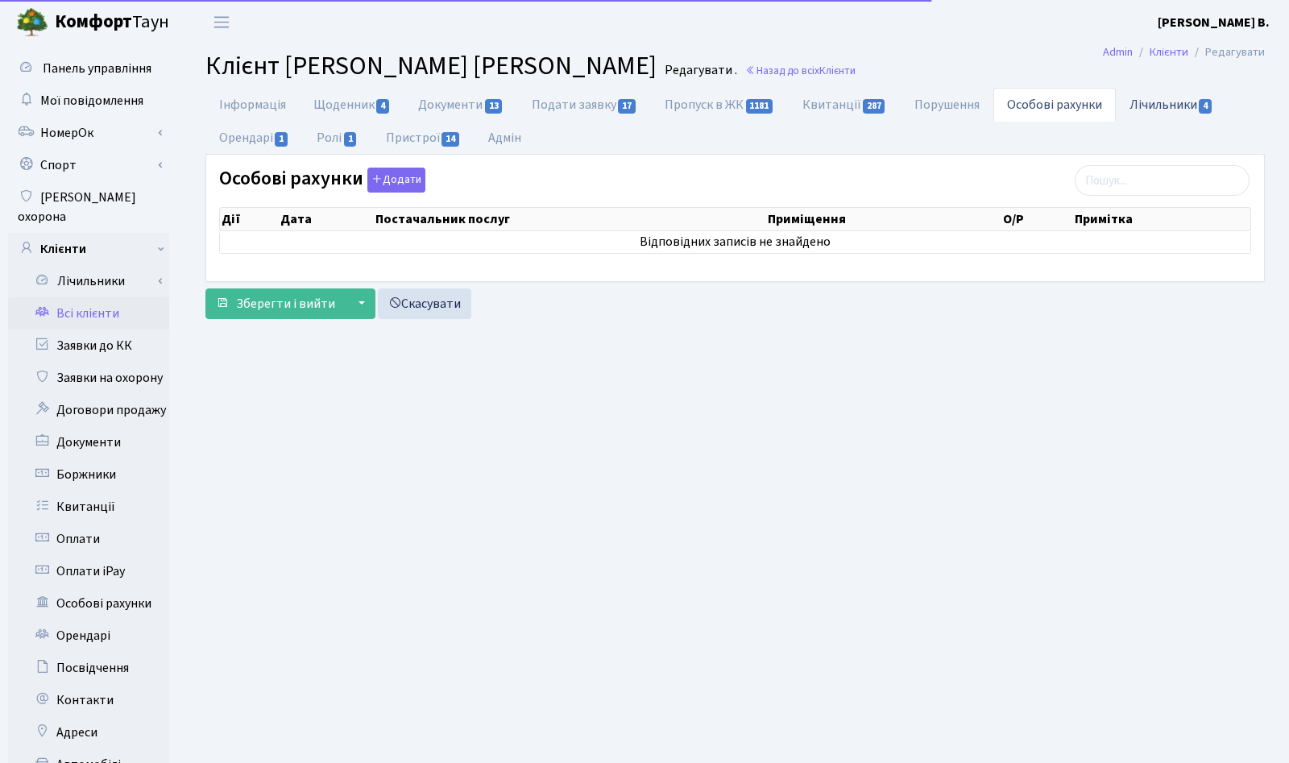
click at [1164, 95] on link "Лічильники 4" at bounding box center [1171, 104] width 111 height 33
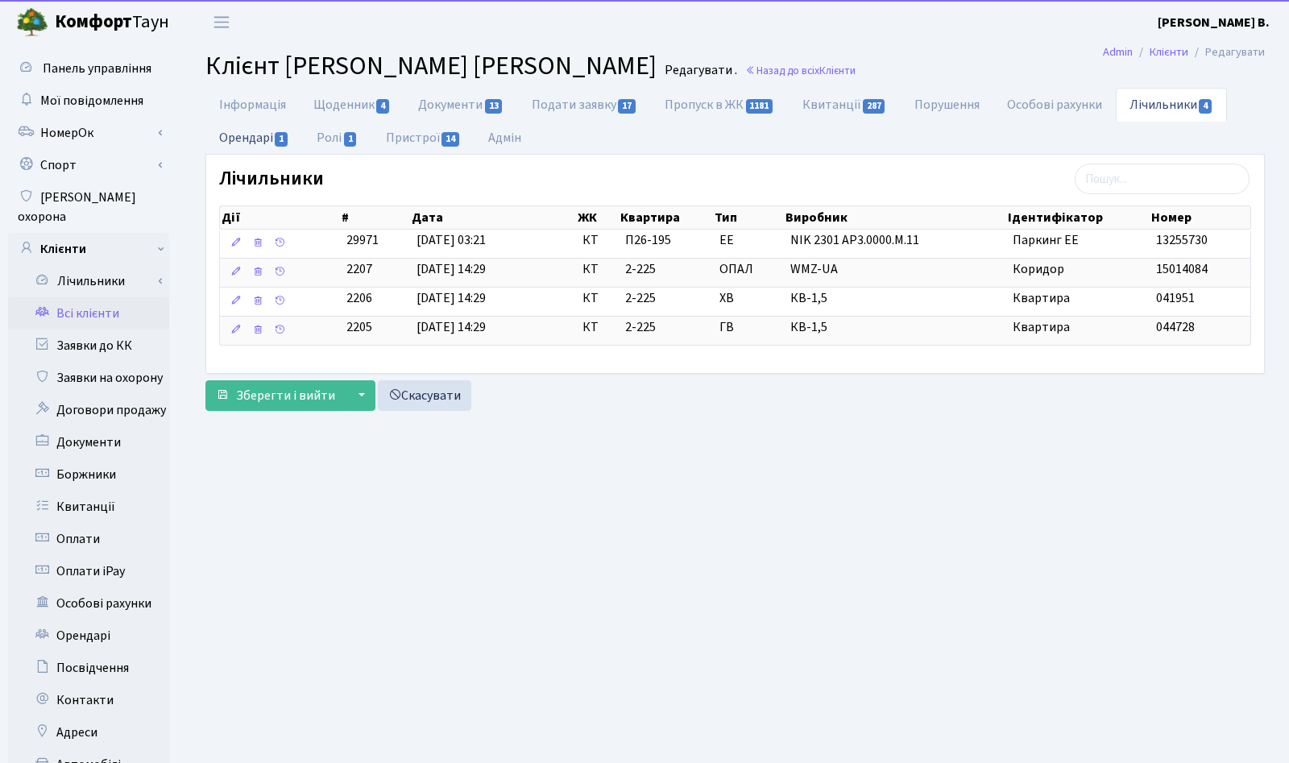
click at [245, 145] on link "Орендарі 1" at bounding box center [255, 137] width 98 height 33
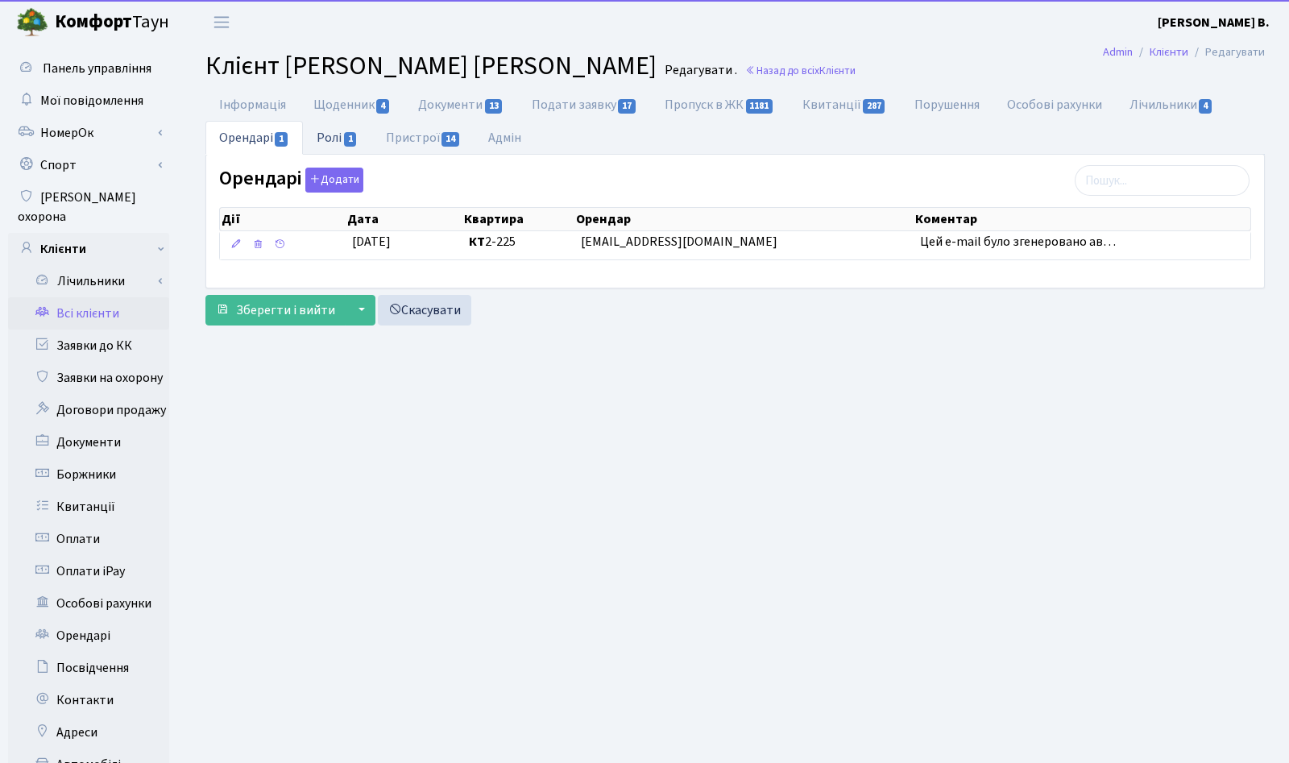
click at [335, 142] on link "Ролі 1" at bounding box center [337, 137] width 69 height 33
select select "25"
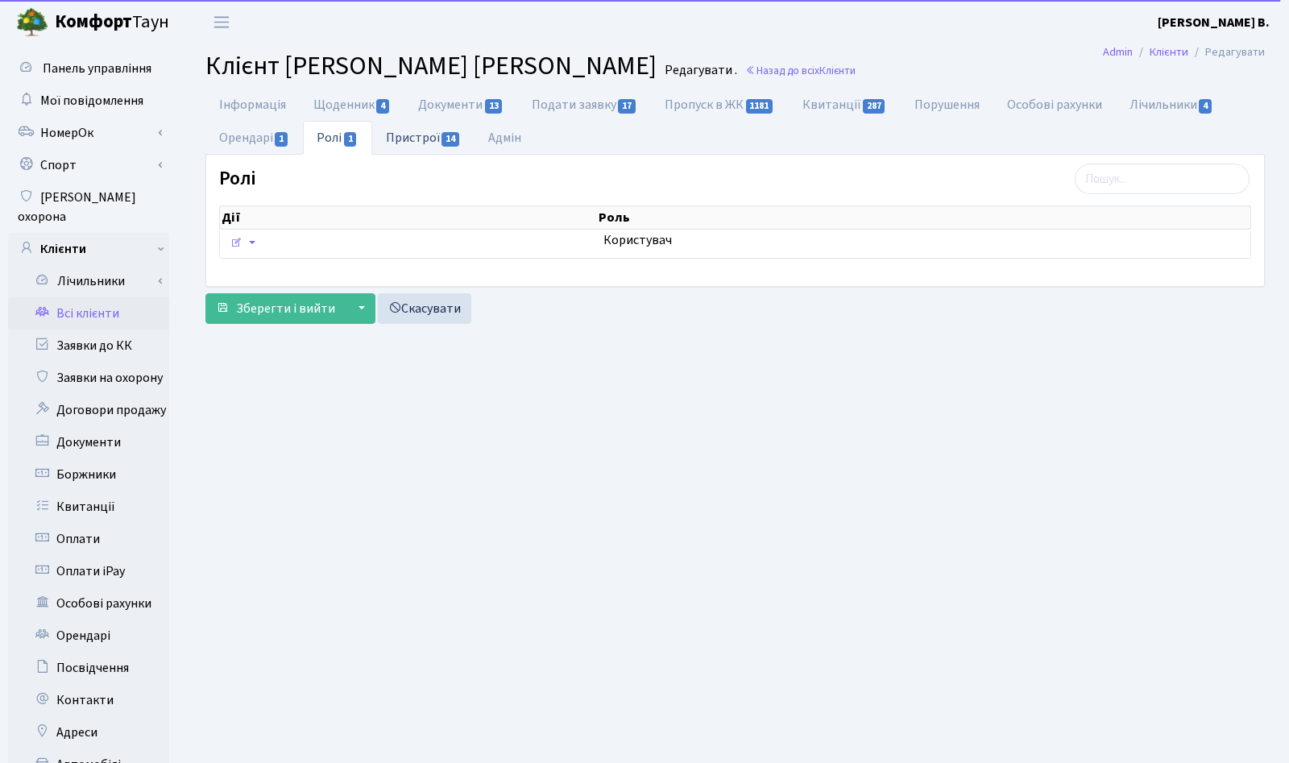
click at [420, 138] on link "Пристрої 14" at bounding box center [423, 137] width 102 height 33
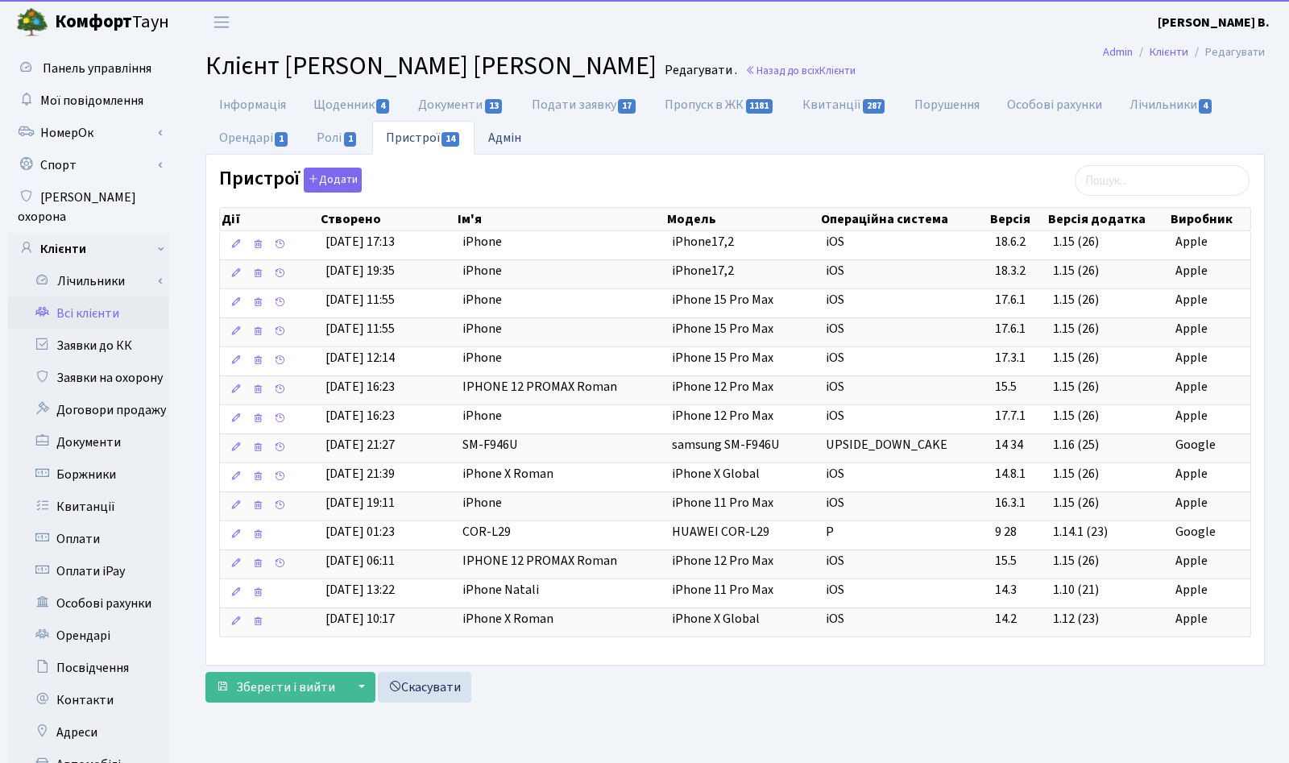
click at [521, 127] on link "Адмін" at bounding box center [505, 137] width 60 height 33
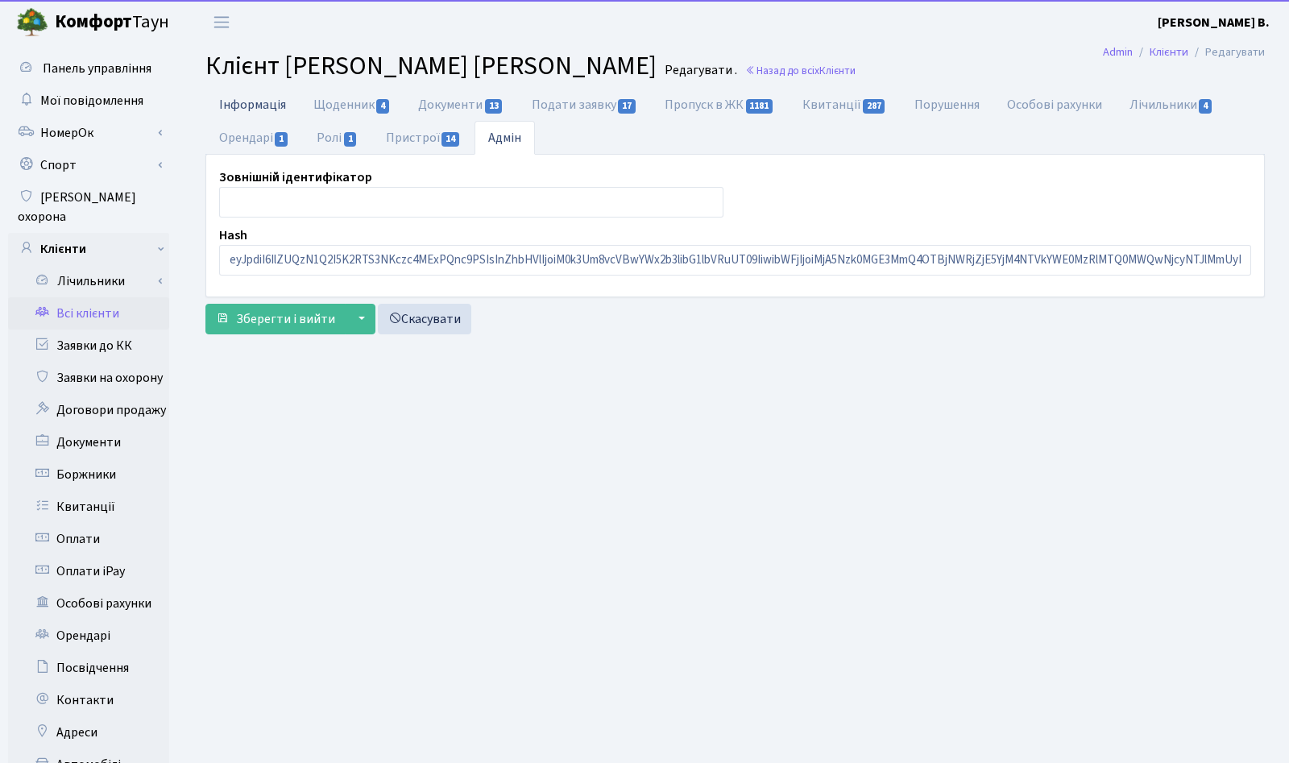
click at [267, 114] on link "Інформація" at bounding box center [253, 104] width 94 height 33
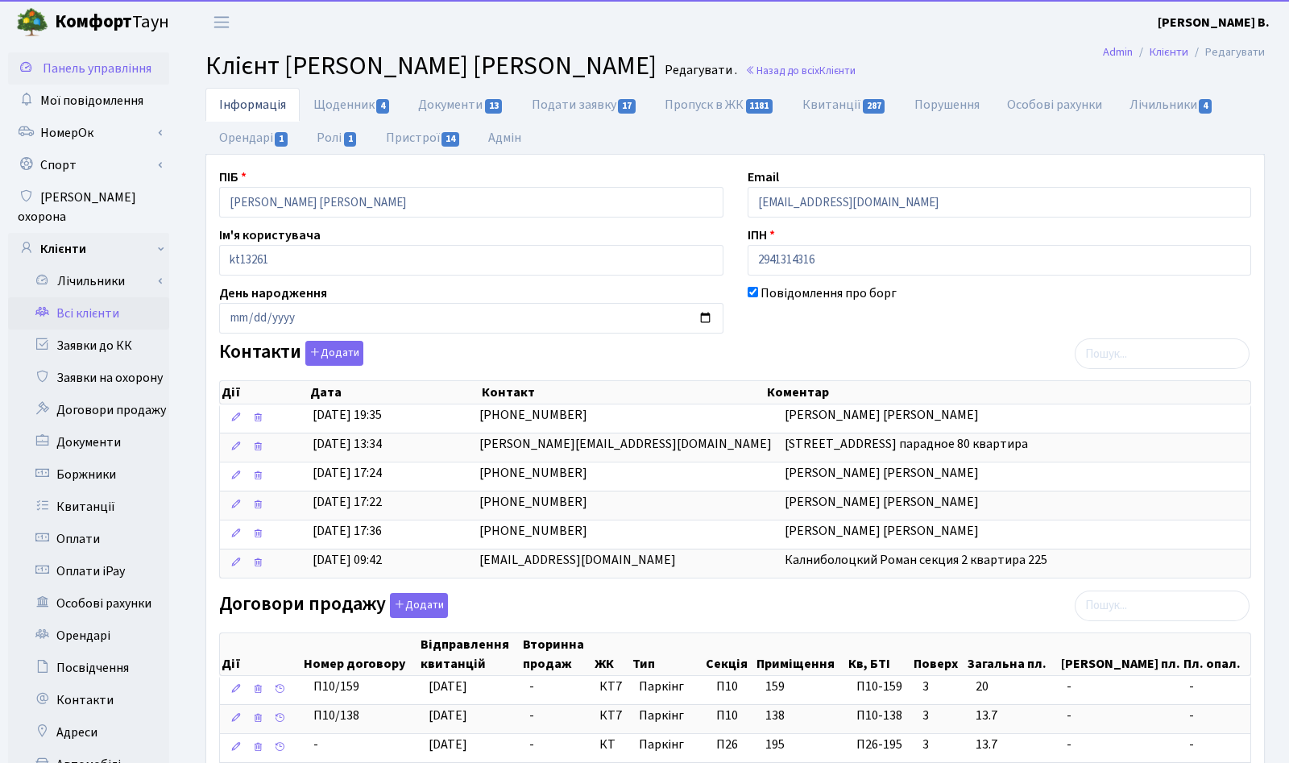
click at [114, 69] on span "Панель управління" at bounding box center [97, 69] width 109 height 18
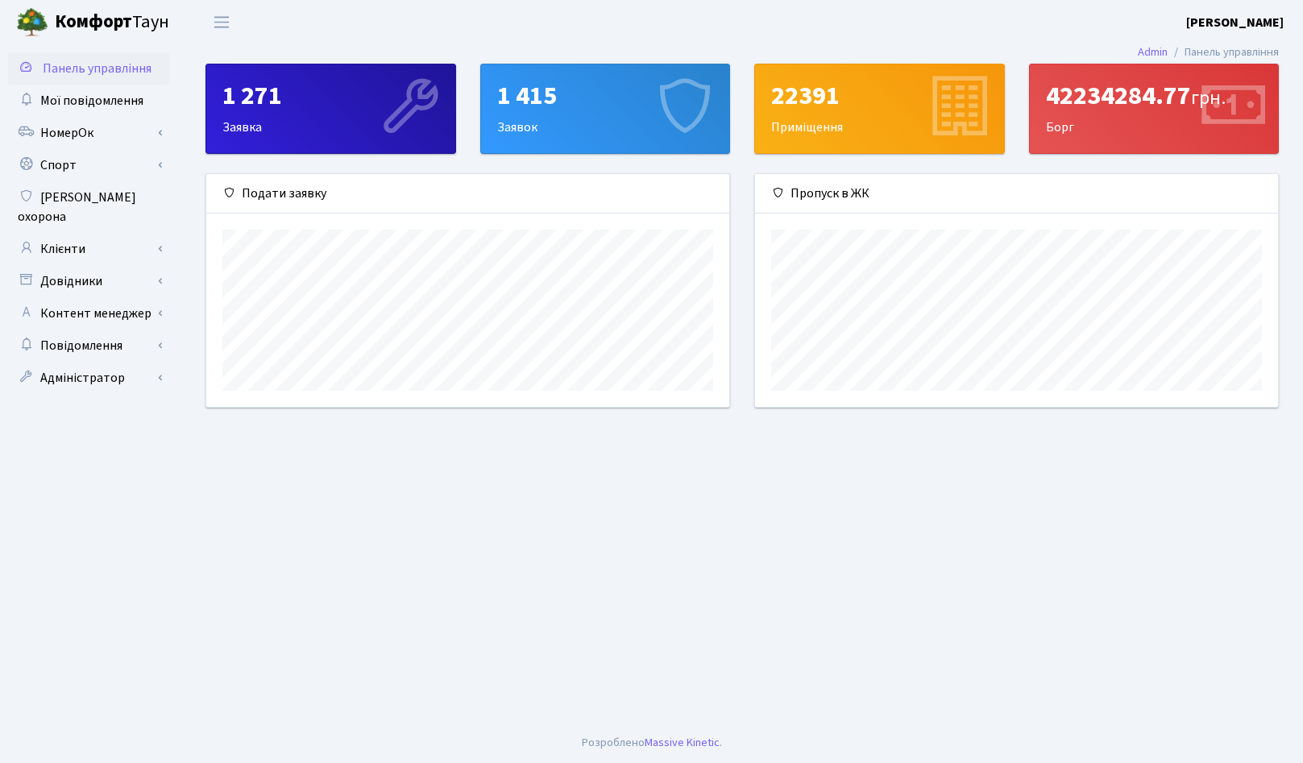
scroll to position [233, 523]
click at [501, 547] on main "Admin Панель управління 1 271 Заявка 1 415 Заявок 22391 Приміщення 42234284.77 …" at bounding box center [742, 383] width 1122 height 679
click at [600, 559] on main "Admin Панель управління 1 271 Заявка 1 415 Заявок 22391 Приміщення 42234284.77 …" at bounding box center [742, 383] width 1122 height 679
click at [829, 516] on main "Admin Панель управління 1 271 Заявка 1 415 Заявок 22391 Приміщення 42234284.77 …" at bounding box center [742, 383] width 1122 height 679
click at [345, 525] on main "Admin Панель управління 1 271 Заявка 1 415 Заявок 22391 Приміщення 42234284.77 …" at bounding box center [742, 383] width 1122 height 679
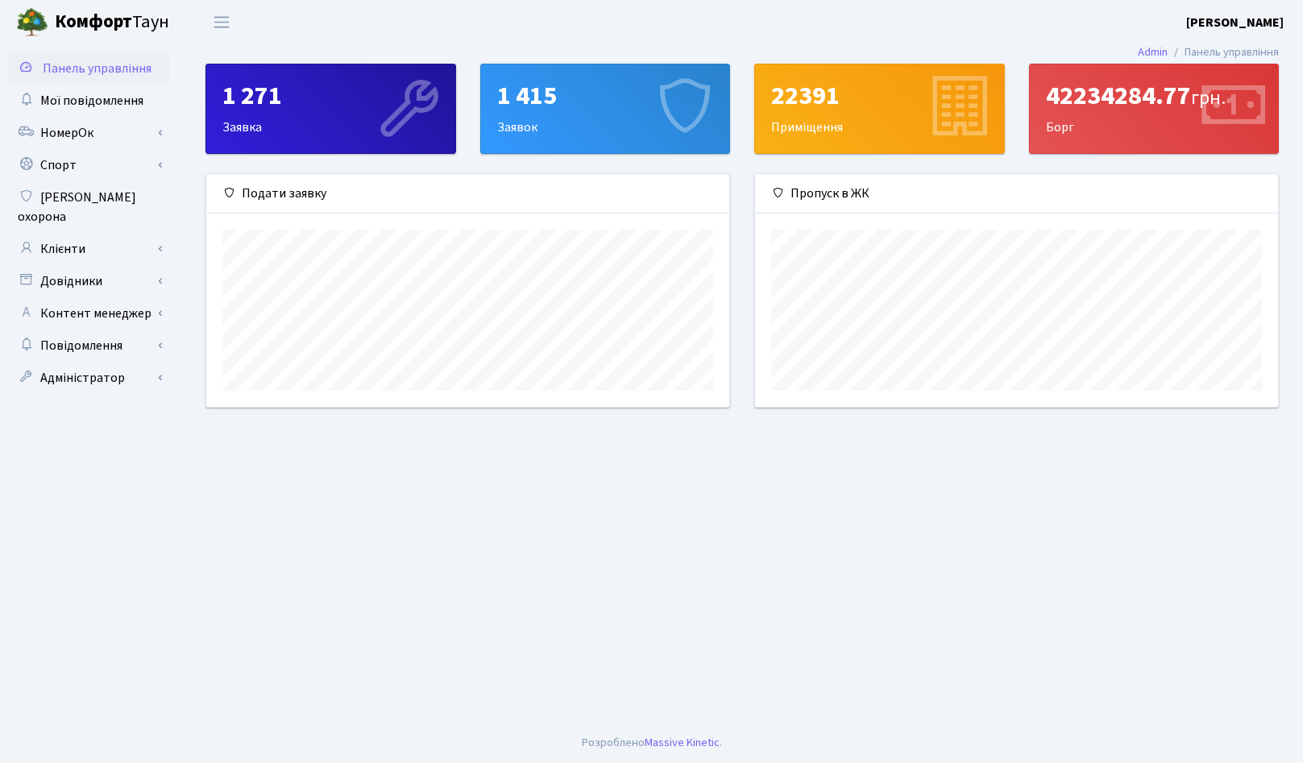
drag, startPoint x: 406, startPoint y: 567, endPoint x: 440, endPoint y: 141, distance: 426.9
click at [406, 556] on main "Admin Панель управління 1 271 Заявка 1 415 Заявок 22391 Приміщення 42234284.77 …" at bounding box center [742, 383] width 1122 height 679
